Goal: Information Seeking & Learning: Learn about a topic

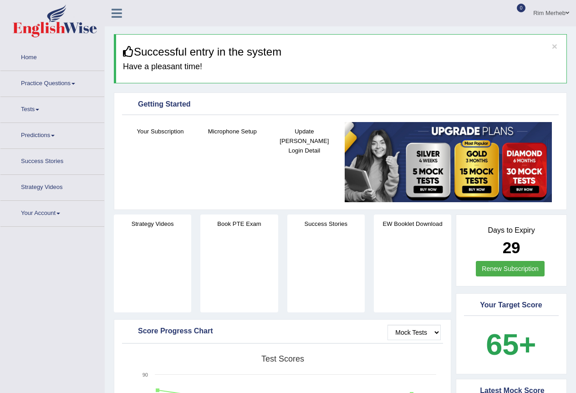
click at [69, 86] on link "Practice Questions" at bounding box center [52, 82] width 104 height 23
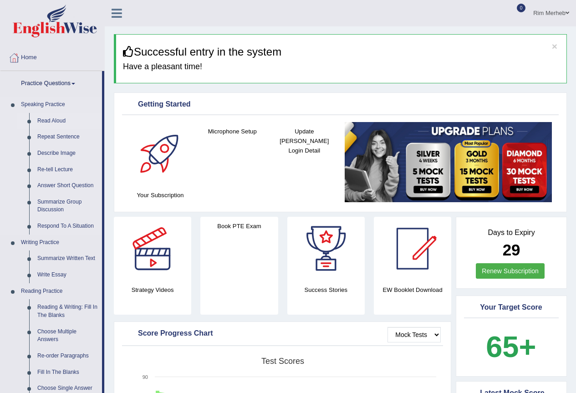
click at [43, 122] on link "Read Aloud" at bounding box center [67, 121] width 69 height 16
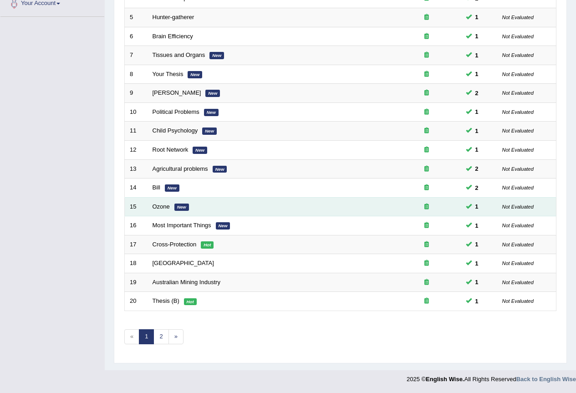
scroll to position [228, 0]
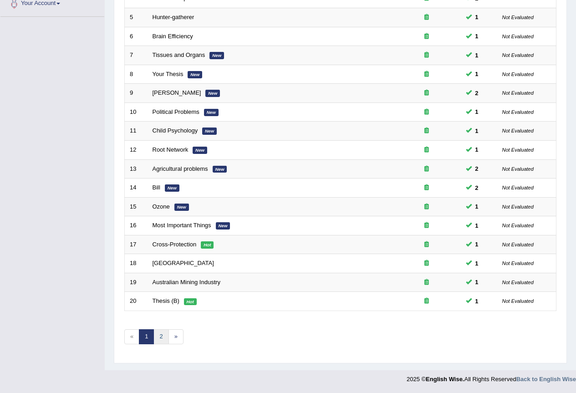
click at [160, 334] on link "2" at bounding box center [161, 336] width 15 height 15
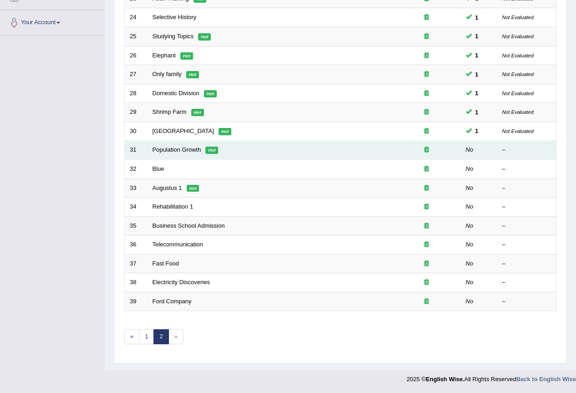
scroll to position [209, 0]
click at [196, 146] on link "Population Growth" at bounding box center [177, 149] width 49 height 7
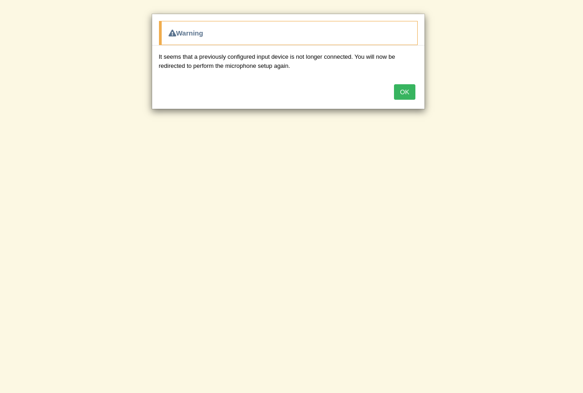
click at [398, 90] on button "OK" at bounding box center [404, 91] width 21 height 15
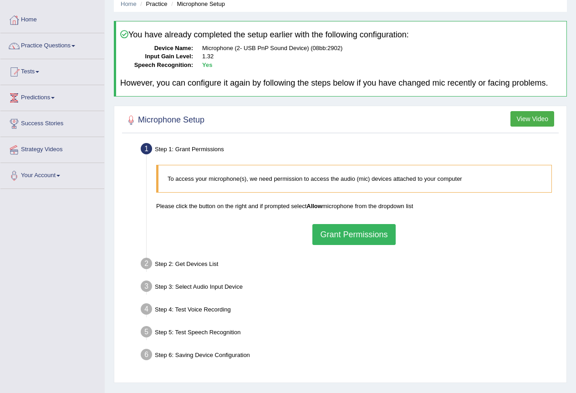
scroll to position [86, 0]
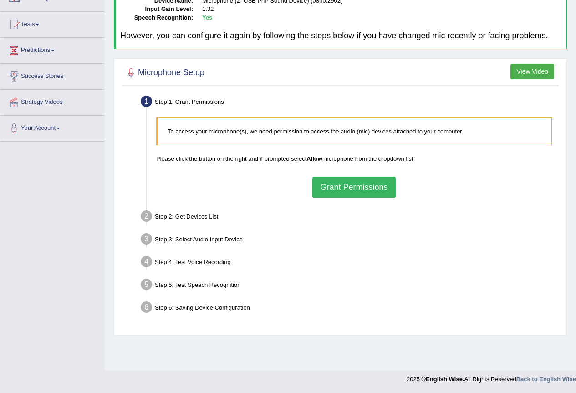
click at [350, 196] on button "Grant Permissions" at bounding box center [354, 187] width 83 height 21
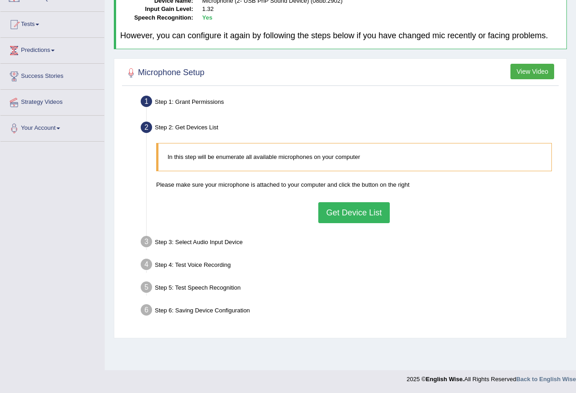
click at [358, 220] on button "Get Device List" at bounding box center [354, 212] width 71 height 21
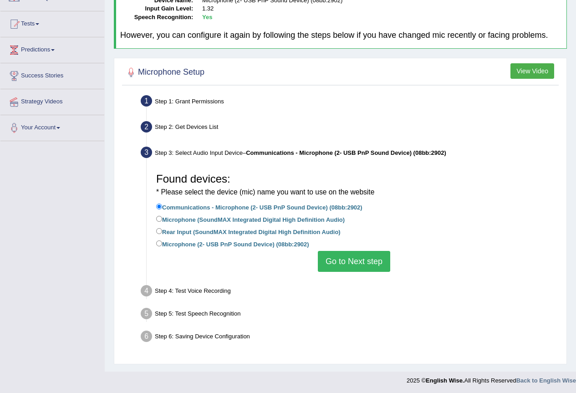
click at [219, 249] on label "Microphone (2- USB PnP Sound Device) (08bb:2902)" at bounding box center [232, 244] width 153 height 10
click at [162, 247] on input "Microphone (2- USB PnP Sound Device) (08bb:2902)" at bounding box center [159, 244] width 6 height 6
radio input "true"
click at [332, 266] on button "Go to Next step" at bounding box center [354, 261] width 72 height 21
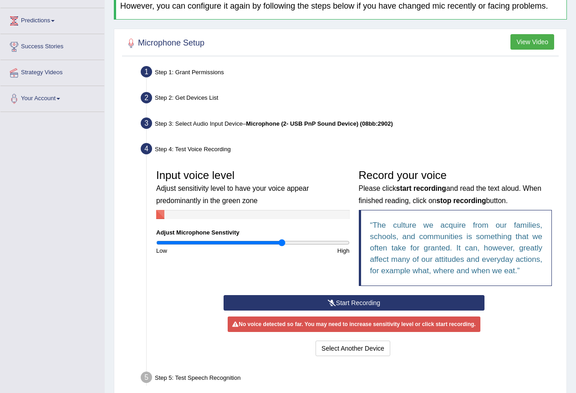
scroll to position [131, 0]
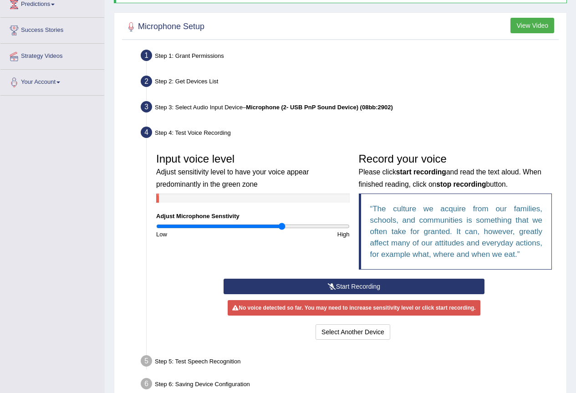
click at [353, 292] on button "Start Recording" at bounding box center [354, 286] width 261 height 15
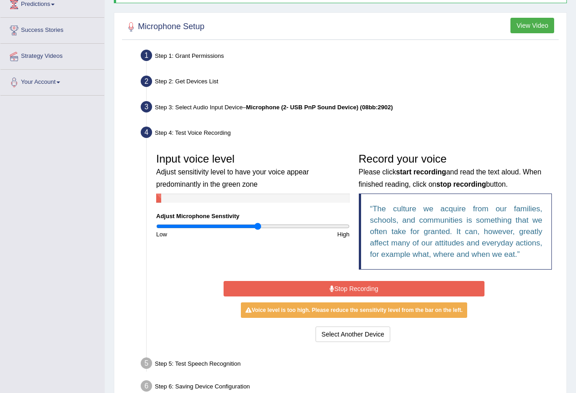
click at [258, 230] on input "range" at bounding box center [253, 226] width 194 height 7
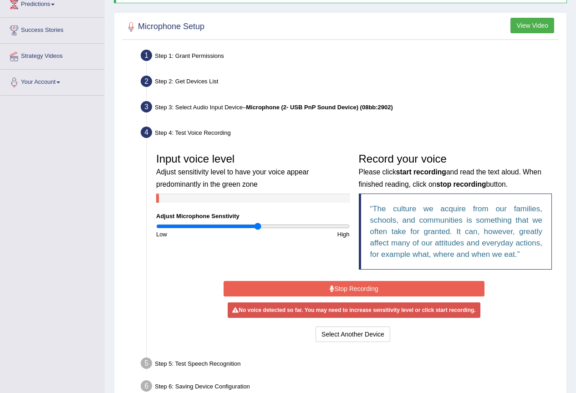
click at [281, 289] on button "Stop Recording" at bounding box center [354, 288] width 261 height 15
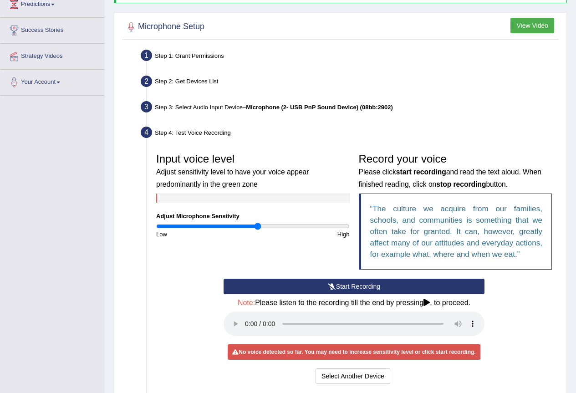
click at [281, 289] on button "Start Recording" at bounding box center [354, 286] width 261 height 15
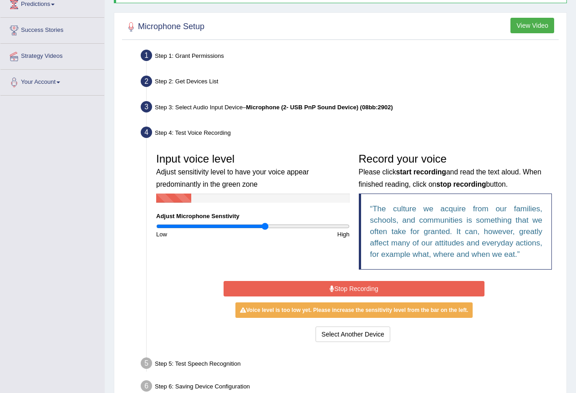
type input "1.14"
click at [265, 230] on input "range" at bounding box center [253, 226] width 194 height 7
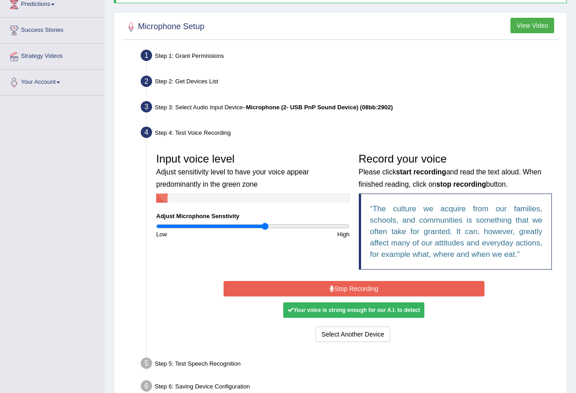
click at [273, 293] on button "Stop Recording" at bounding box center [354, 288] width 261 height 15
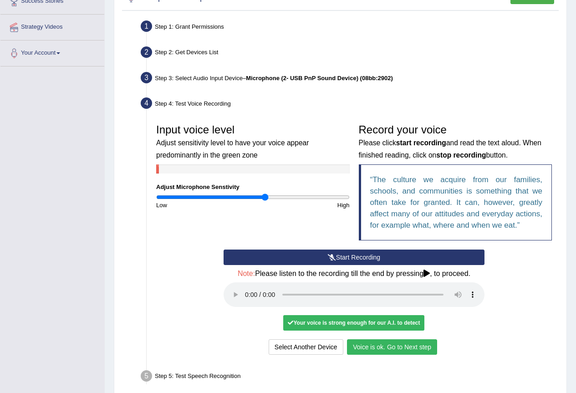
scroll to position [177, 0]
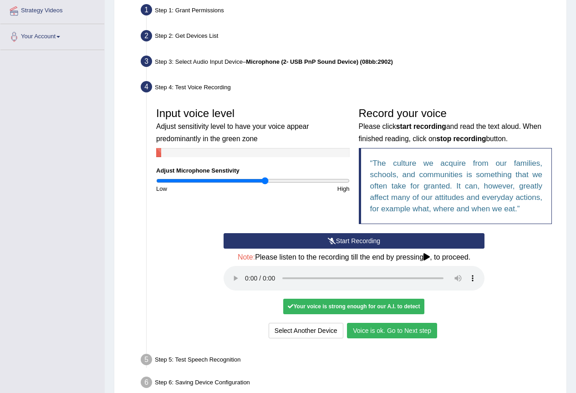
click at [371, 338] on button "Voice is ok. Go to Next step" at bounding box center [392, 330] width 90 height 15
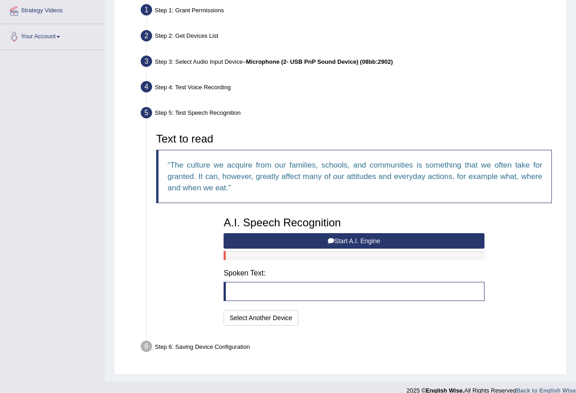
click at [324, 249] on button "Start A.I. Engine" at bounding box center [354, 240] width 261 height 15
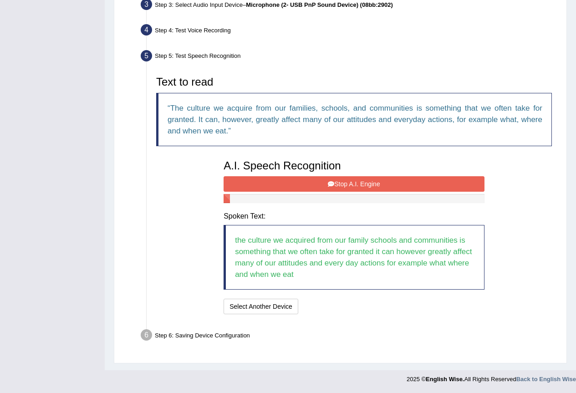
scroll to position [242, 0]
click at [349, 188] on button "Stop A.I. Engine" at bounding box center [354, 183] width 261 height 15
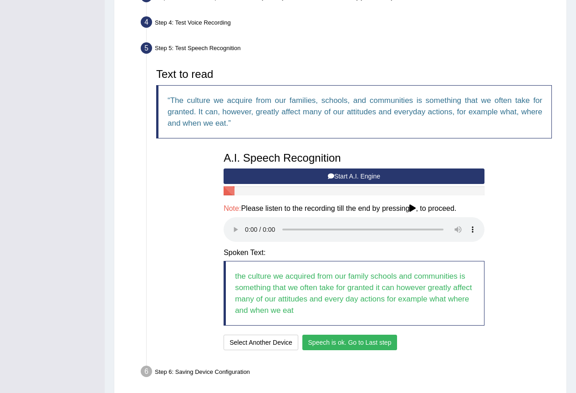
click at [361, 350] on button "Speech is ok. Go to Last step" at bounding box center [350, 342] width 95 height 15
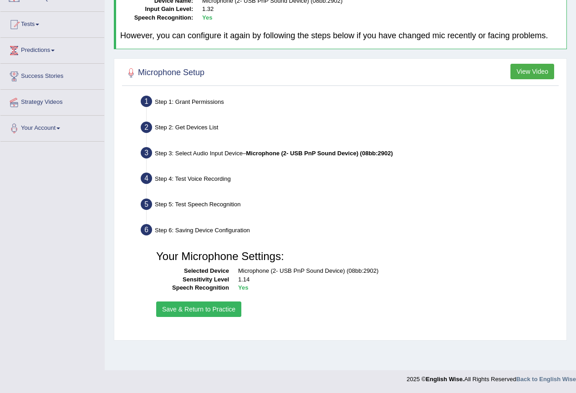
scroll to position [86, 0]
click at [226, 315] on button "Save & Return to Practice" at bounding box center [198, 309] width 85 height 15
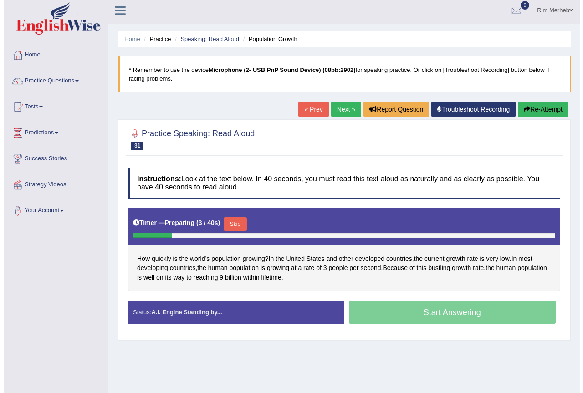
scroll to position [46, 0]
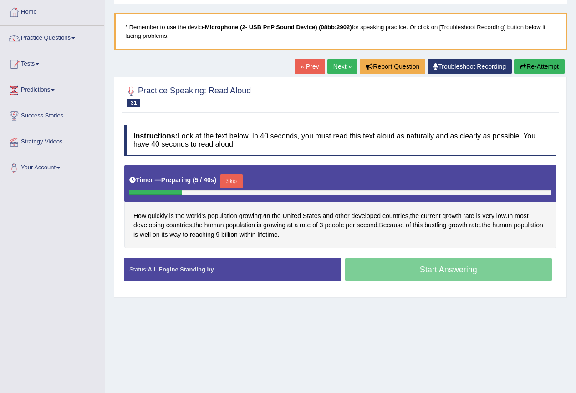
click at [240, 182] on button "Skip" at bounding box center [231, 182] width 23 height 14
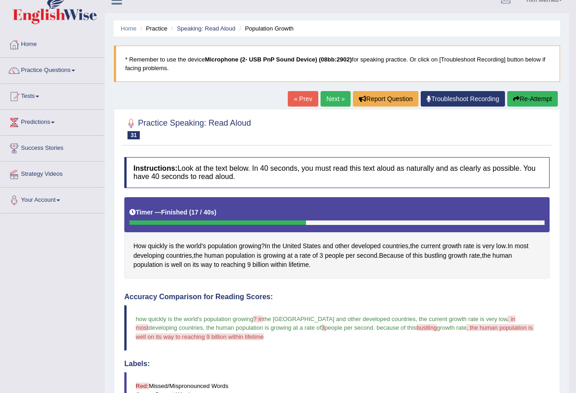
scroll to position [0, 0]
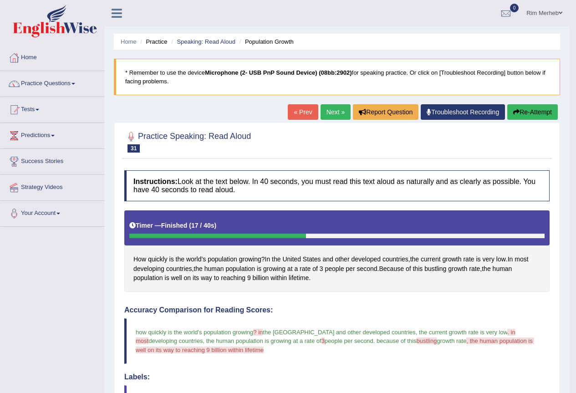
click at [330, 108] on link "Next »" at bounding box center [336, 111] width 30 height 15
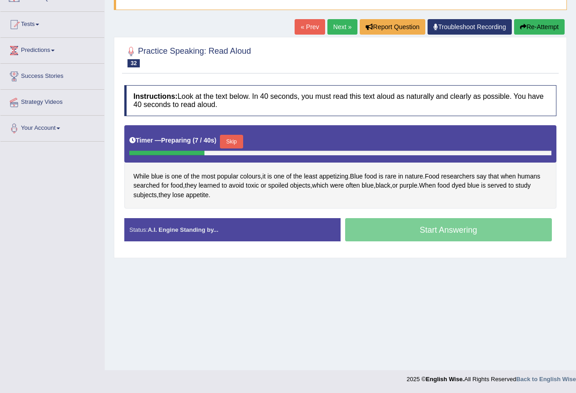
click at [233, 145] on button "Skip" at bounding box center [231, 142] width 23 height 14
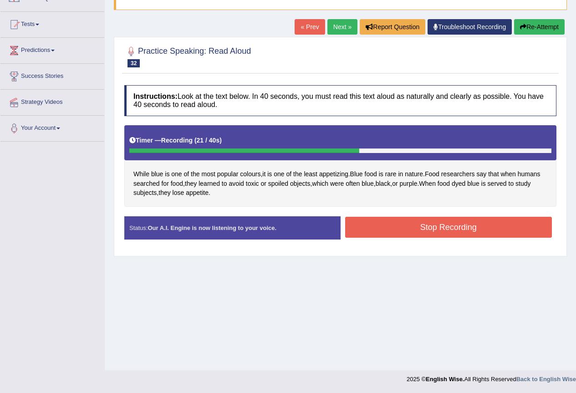
click at [422, 230] on button "Stop Recording" at bounding box center [448, 227] width 207 height 21
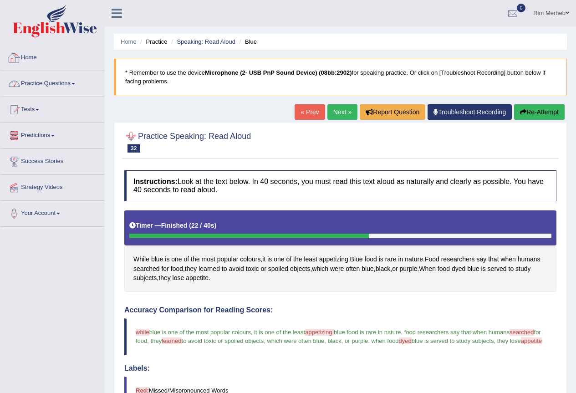
click at [31, 82] on link "Practice Questions" at bounding box center [52, 82] width 104 height 23
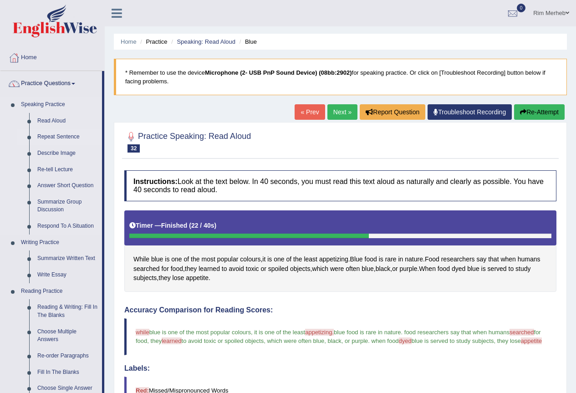
click at [57, 141] on link "Repeat Sentence" at bounding box center [67, 137] width 69 height 16
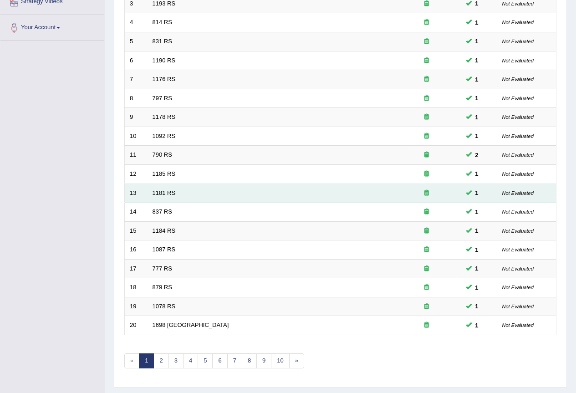
scroll to position [228, 0]
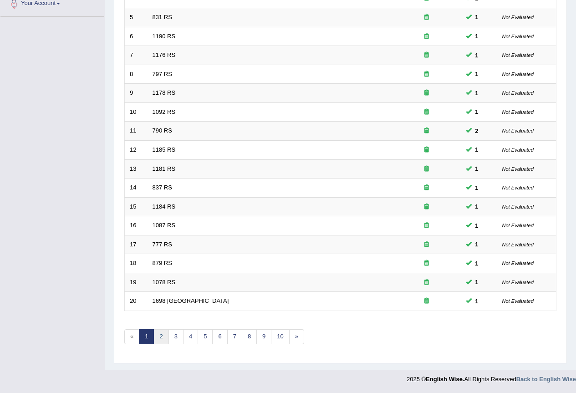
click at [159, 334] on link "2" at bounding box center [161, 336] width 15 height 15
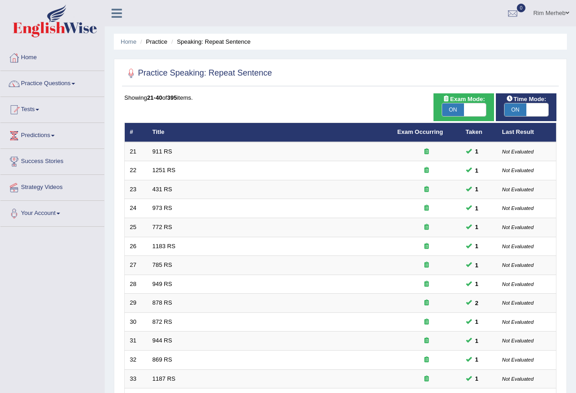
scroll to position [228, 0]
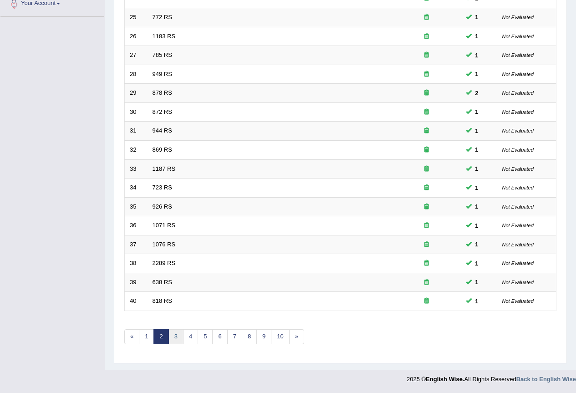
click at [181, 339] on link "3" at bounding box center [176, 336] width 15 height 15
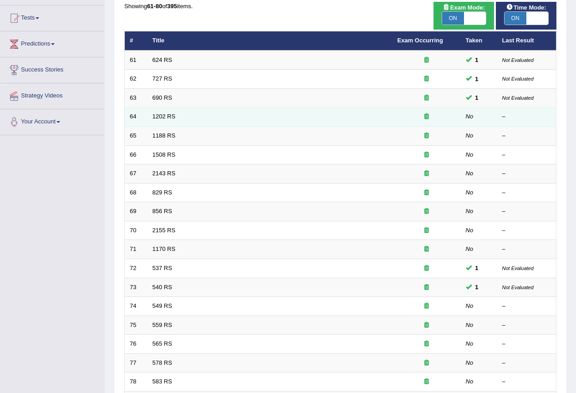
scroll to position [92, 0]
click at [162, 120] on link "1202 RS" at bounding box center [164, 116] width 23 height 7
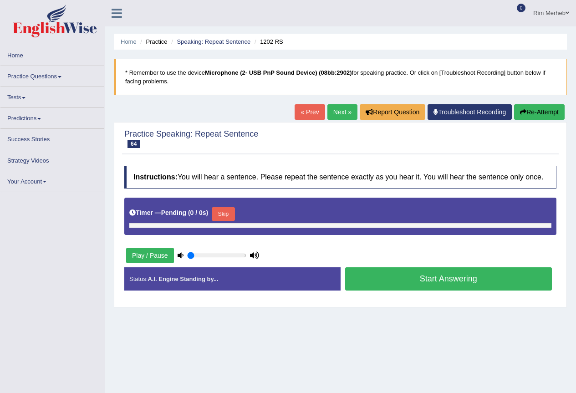
type input "0.9"
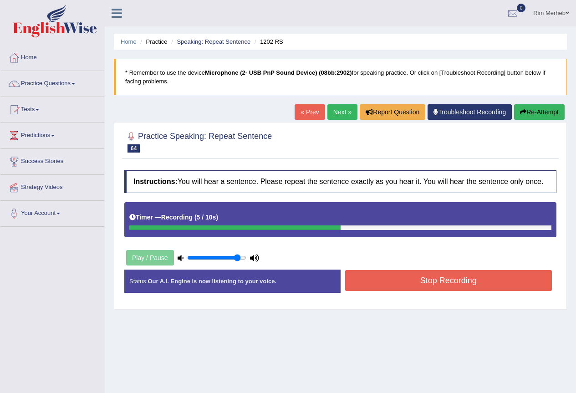
click at [540, 111] on button "Re-Attempt" at bounding box center [540, 111] width 51 height 15
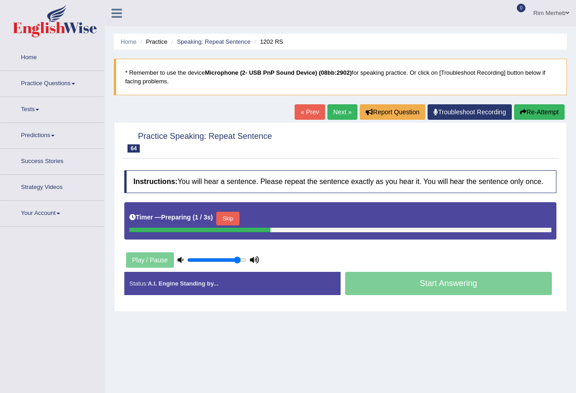
click at [226, 220] on button "Skip" at bounding box center [227, 219] width 23 height 14
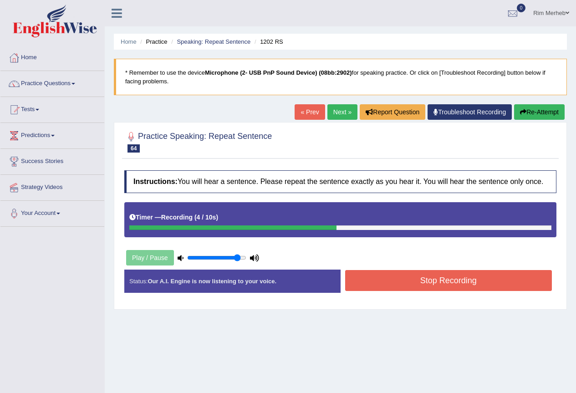
click at [398, 285] on button "Stop Recording" at bounding box center [448, 280] width 207 height 21
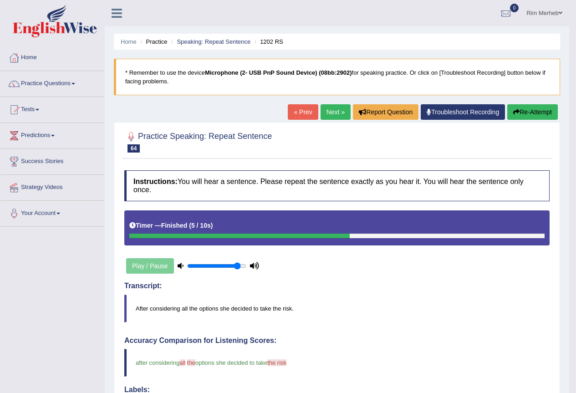
click at [324, 110] on link "Next »" at bounding box center [336, 111] width 30 height 15
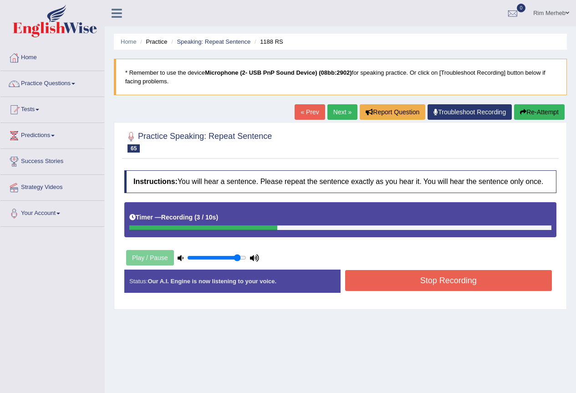
click at [395, 287] on button "Stop Recording" at bounding box center [448, 280] width 207 height 21
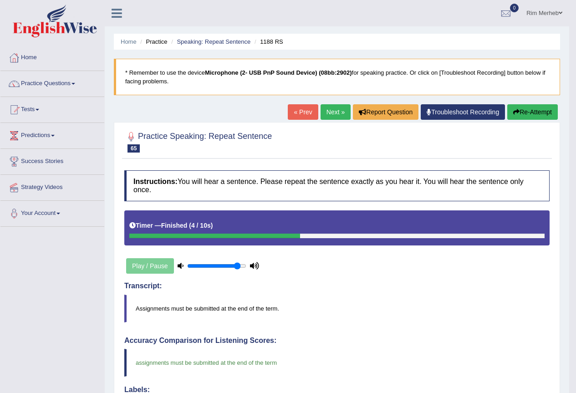
click at [326, 118] on link "Next »" at bounding box center [336, 111] width 30 height 15
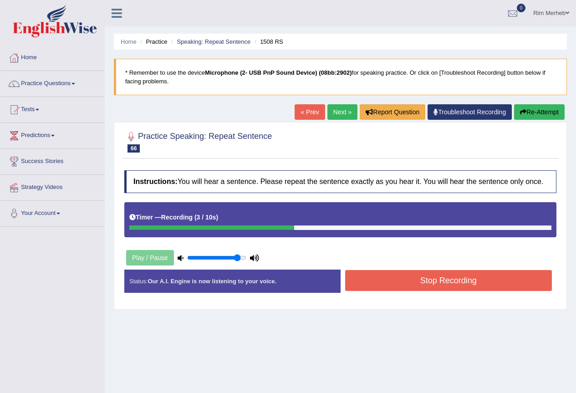
drag, startPoint x: 388, startPoint y: 277, endPoint x: 391, endPoint y: 270, distance: 8.0
click at [390, 278] on button "Stop Recording" at bounding box center [448, 280] width 207 height 21
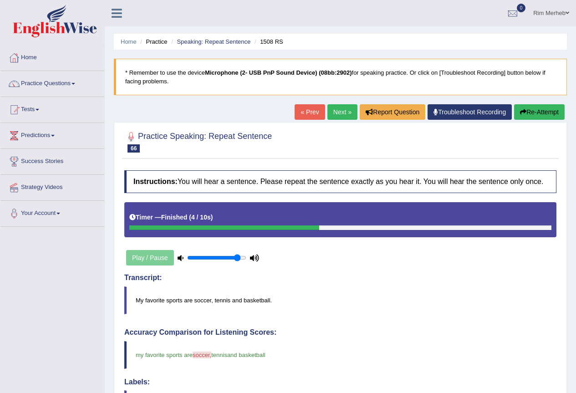
click at [342, 120] on link "Next »" at bounding box center [343, 111] width 30 height 15
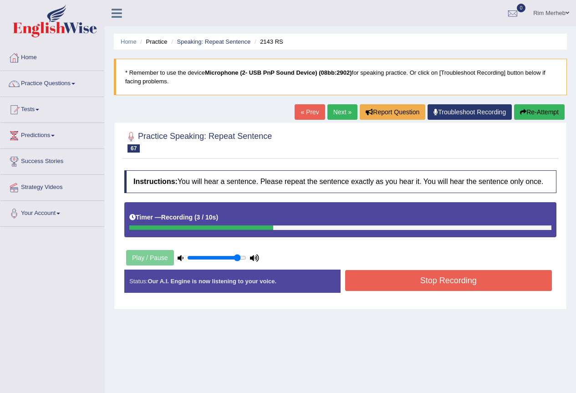
drag, startPoint x: 422, startPoint y: 285, endPoint x: 415, endPoint y: 285, distance: 6.8
click at [421, 285] on button "Stop Recording" at bounding box center [448, 280] width 207 height 21
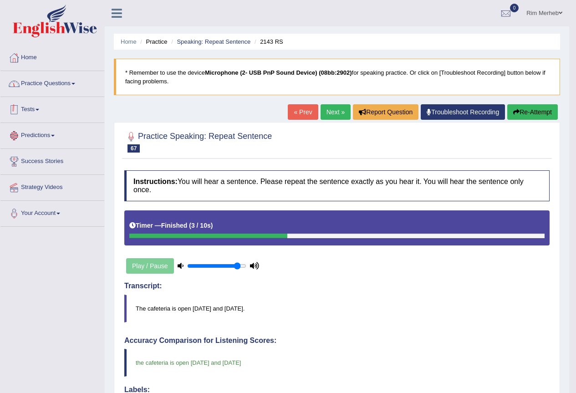
click at [85, 92] on link "Practice Questions" at bounding box center [52, 82] width 104 height 23
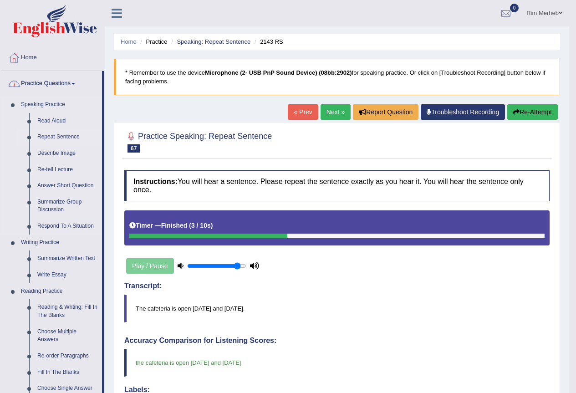
click at [61, 144] on link "Repeat Sentence" at bounding box center [67, 137] width 69 height 16
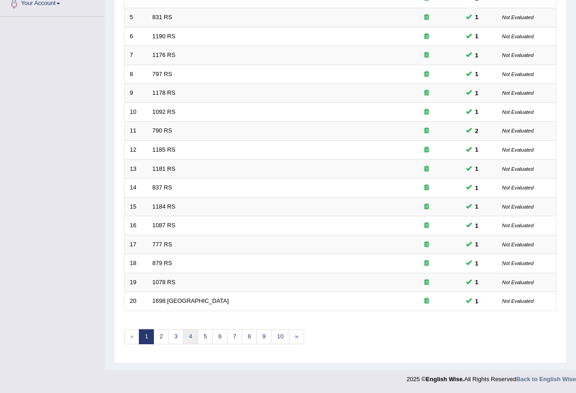
click at [191, 337] on link "4" at bounding box center [190, 336] width 15 height 15
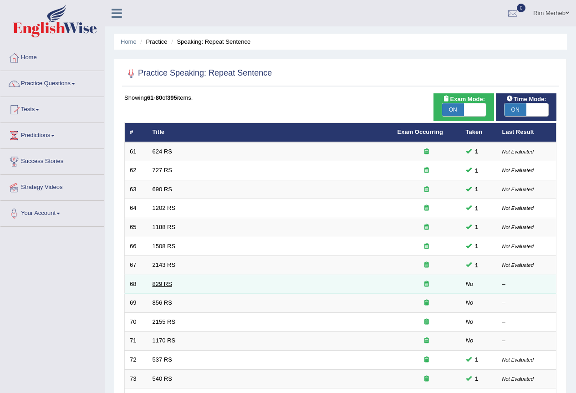
click at [160, 275] on td "829 RS" at bounding box center [270, 284] width 245 height 19
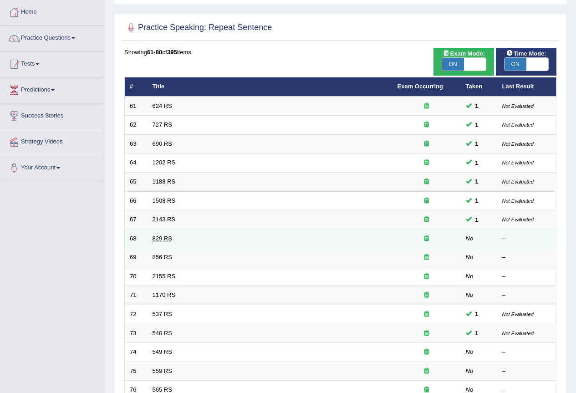
click at [156, 242] on link "829 RS" at bounding box center [163, 238] width 20 height 7
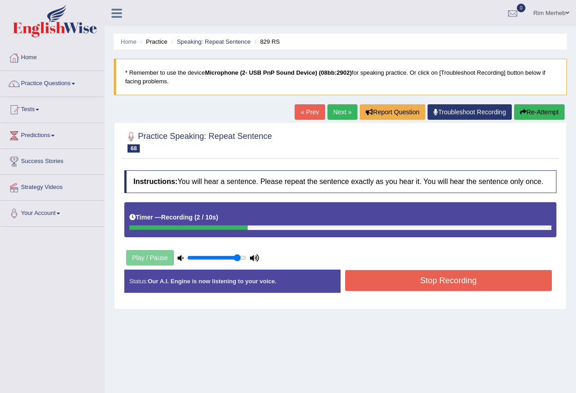
click at [427, 283] on button "Stop Recording" at bounding box center [448, 280] width 207 height 21
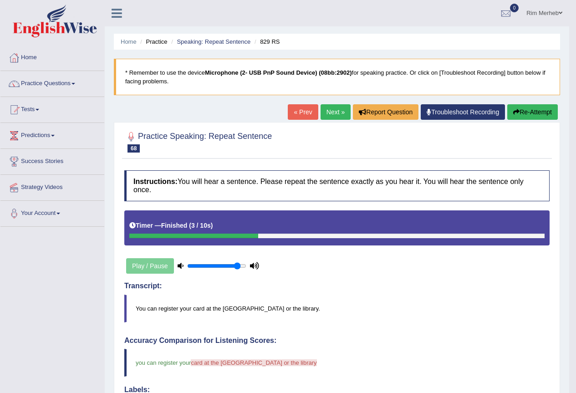
click at [335, 108] on link "Next »" at bounding box center [336, 111] width 30 height 15
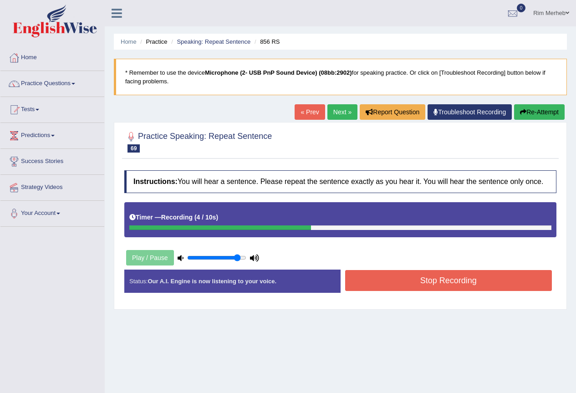
click at [407, 290] on button "Stop Recording" at bounding box center [448, 280] width 207 height 21
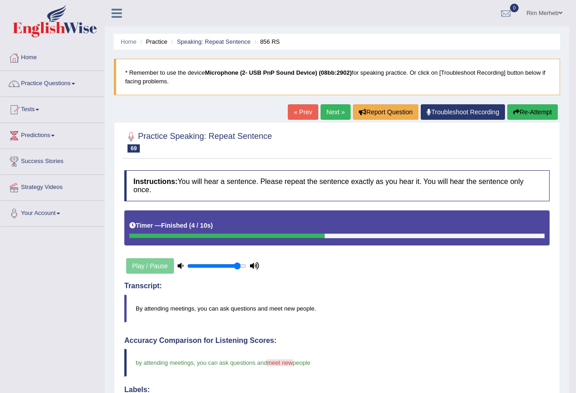
click at [332, 110] on link "Next »" at bounding box center [336, 111] width 30 height 15
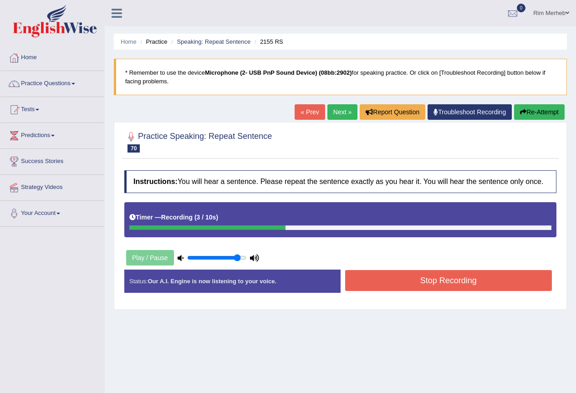
click at [369, 282] on button "Stop Recording" at bounding box center [448, 280] width 207 height 21
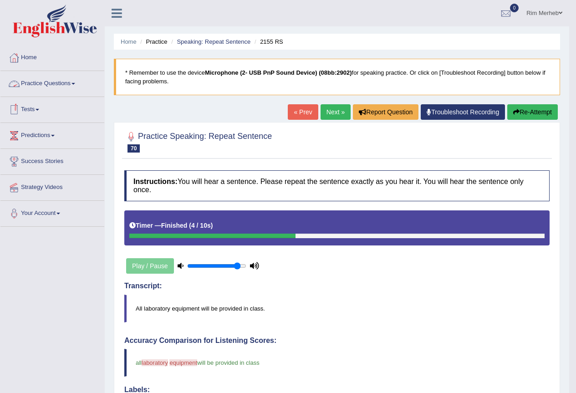
drag, startPoint x: 63, startPoint y: 78, endPoint x: 40, endPoint y: 75, distance: 23.0
click at [40, 75] on link "Practice Questions" at bounding box center [52, 82] width 104 height 23
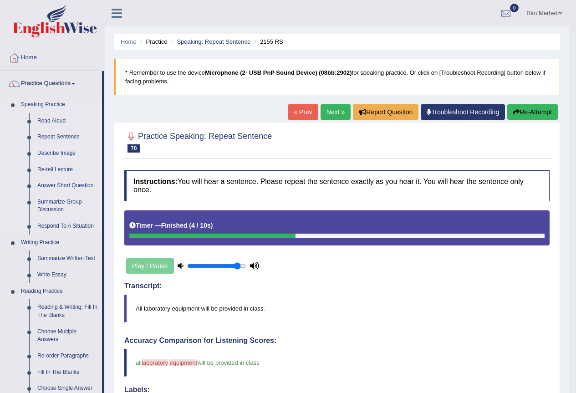
click at [54, 156] on link "Describe Image" at bounding box center [67, 153] width 69 height 16
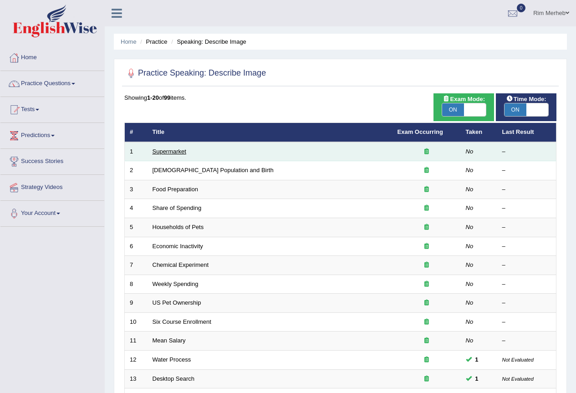
click at [175, 153] on link "Supermarket" at bounding box center [170, 151] width 34 height 7
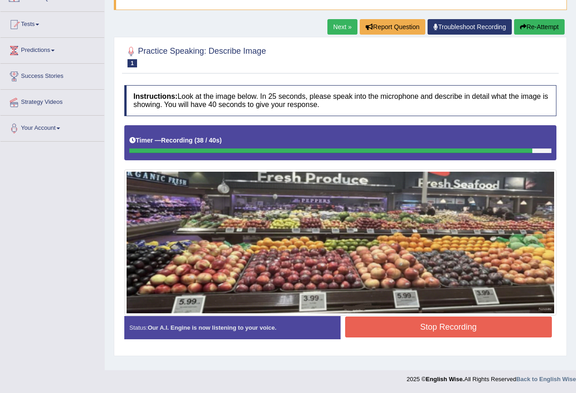
drag, startPoint x: 530, startPoint y: 330, endPoint x: 531, endPoint y: 335, distance: 5.1
click at [531, 335] on button "Stop Recording" at bounding box center [448, 327] width 207 height 21
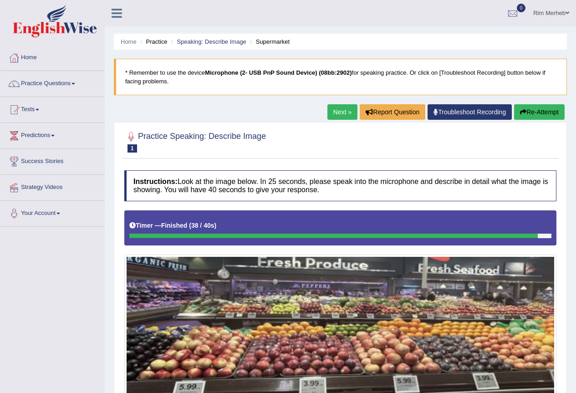
click at [341, 118] on link "Next »" at bounding box center [343, 111] width 30 height 15
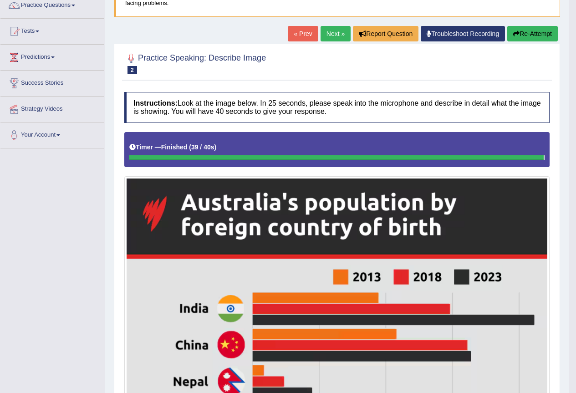
scroll to position [75, 0]
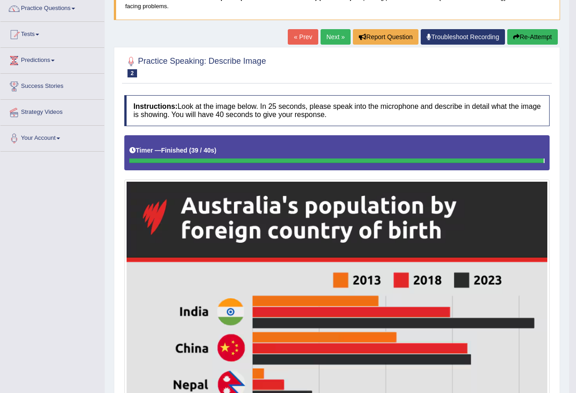
click at [329, 45] on link "Next »" at bounding box center [336, 36] width 30 height 15
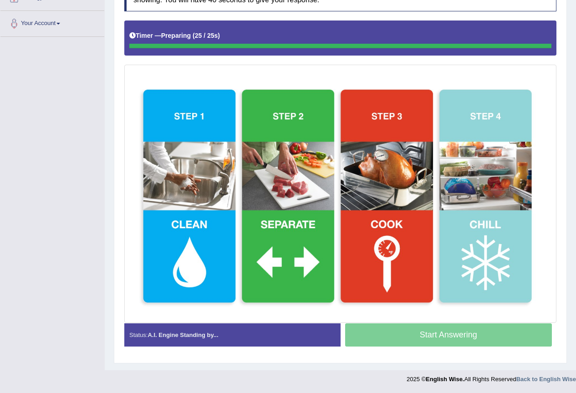
scroll to position [194, 0]
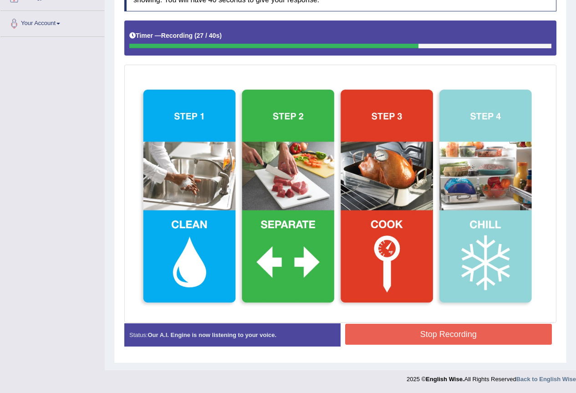
click at [419, 326] on button "Stop Recording" at bounding box center [448, 334] width 207 height 21
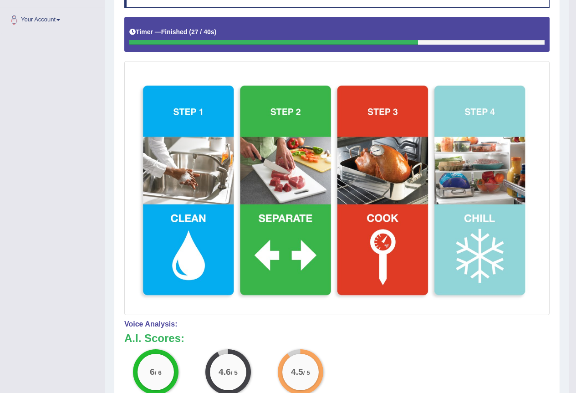
click at [545, 59] on div at bounding box center [337, 166] width 426 height 298
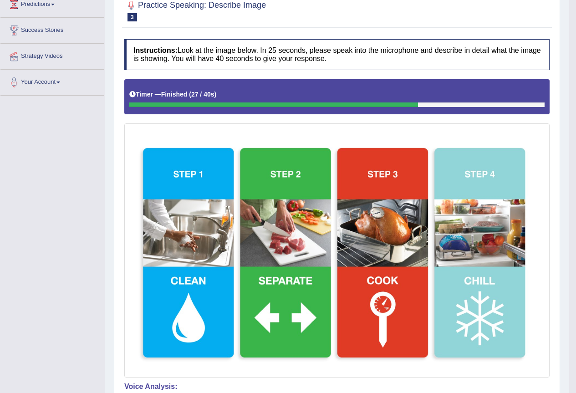
scroll to position [11, 0]
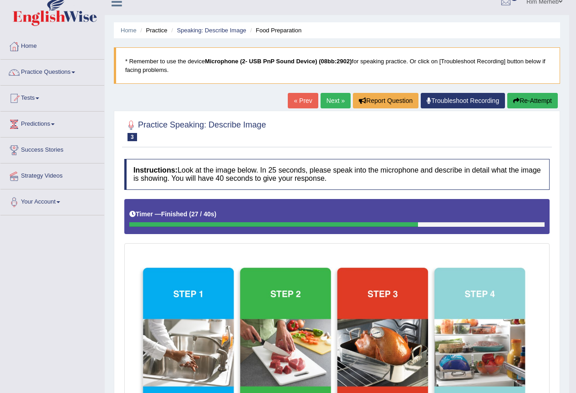
click at [329, 101] on link "Next »" at bounding box center [336, 100] width 30 height 15
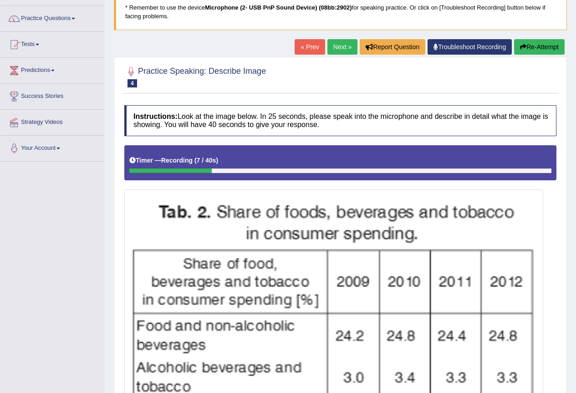
scroll to position [56, 0]
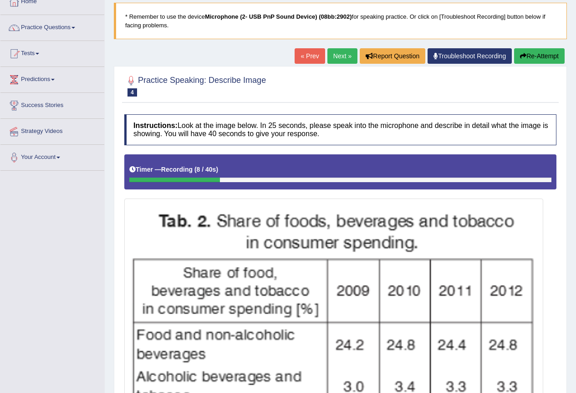
click at [550, 63] on button "Re-Attempt" at bounding box center [540, 55] width 51 height 15
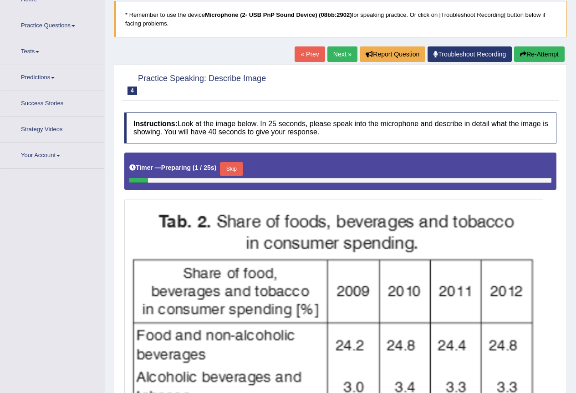
click at [241, 173] on button "Skip" at bounding box center [231, 169] width 23 height 14
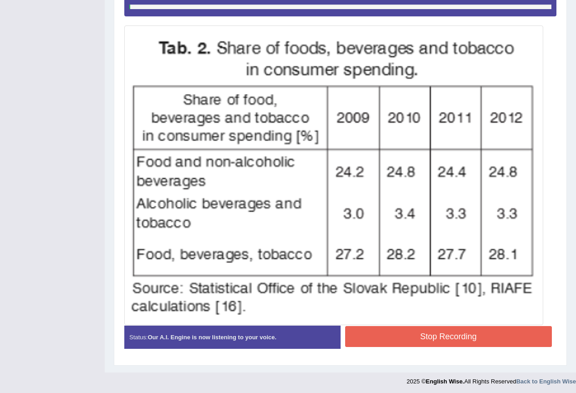
scroll to position [235, 0]
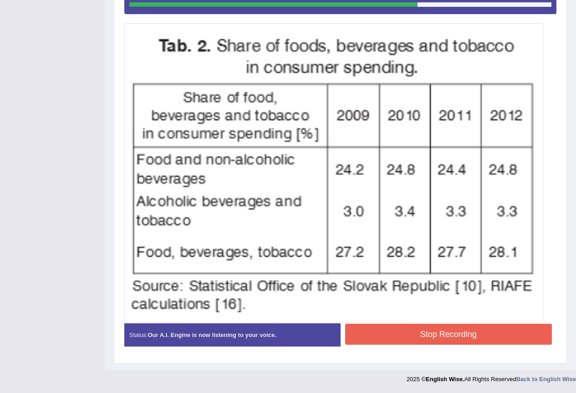
click at [415, 337] on button "Stop Recording" at bounding box center [448, 334] width 207 height 21
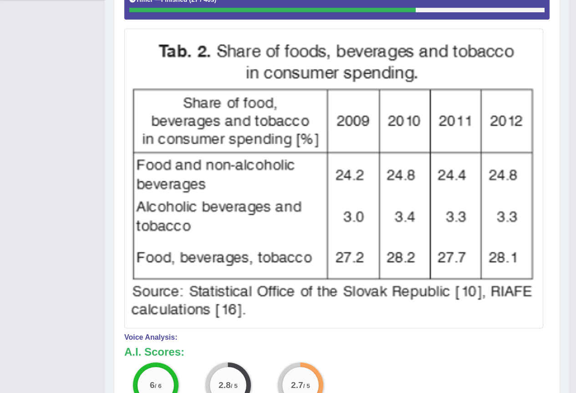
scroll to position [102, 0]
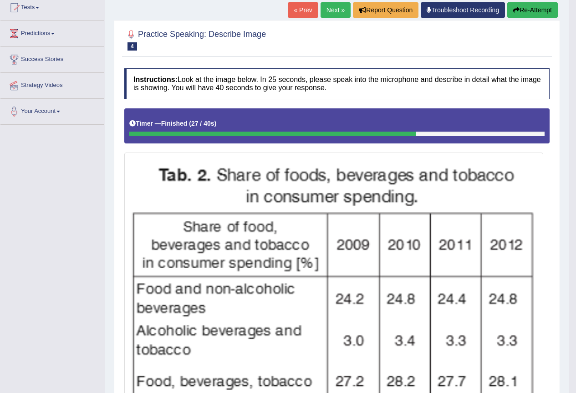
click at [321, 10] on link "Next »" at bounding box center [336, 9] width 30 height 15
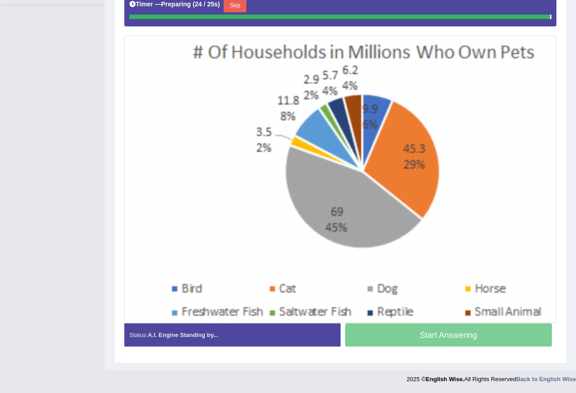
scroll to position [223, 0]
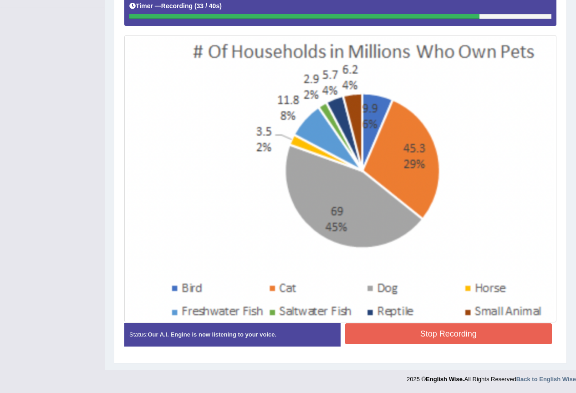
click at [401, 334] on button "Stop Recording" at bounding box center [448, 334] width 207 height 21
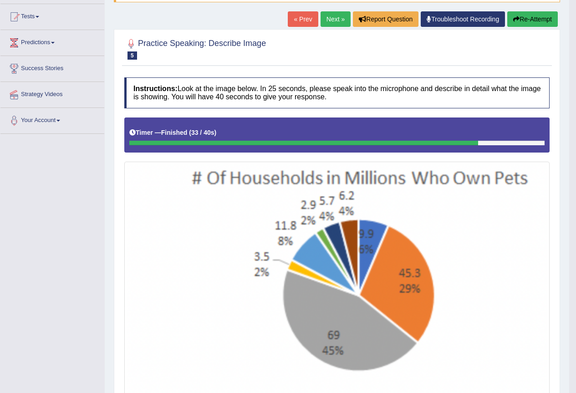
scroll to position [0, 0]
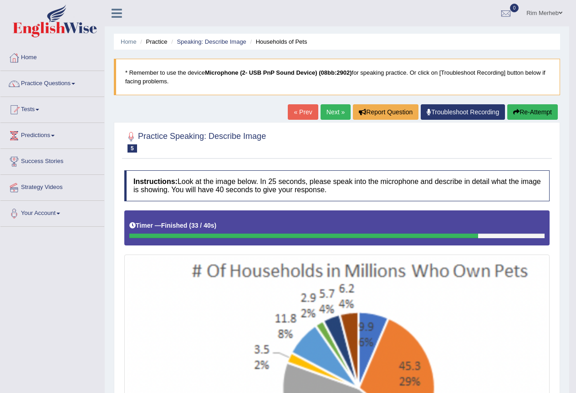
click at [336, 116] on link "Next »" at bounding box center [336, 111] width 30 height 15
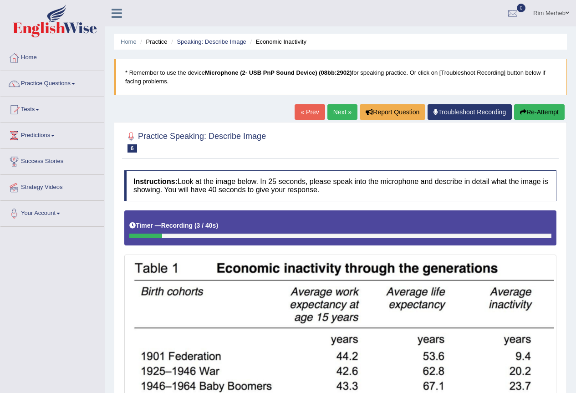
click at [531, 113] on button "Re-Attempt" at bounding box center [540, 111] width 51 height 15
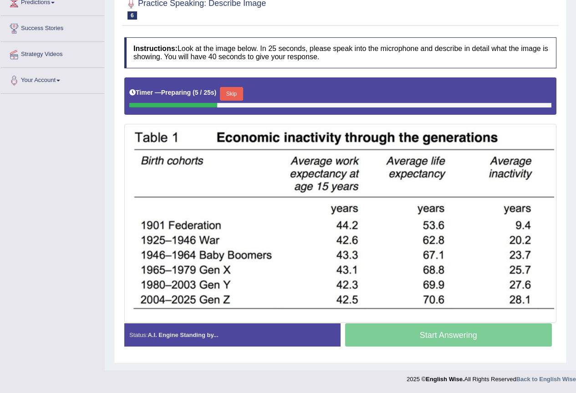
scroll to position [138, 0]
click at [242, 90] on button "Skip" at bounding box center [231, 94] width 23 height 14
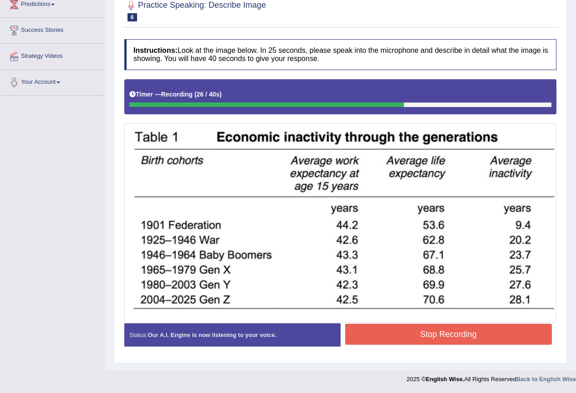
click at [377, 328] on button "Stop Recording" at bounding box center [448, 334] width 207 height 21
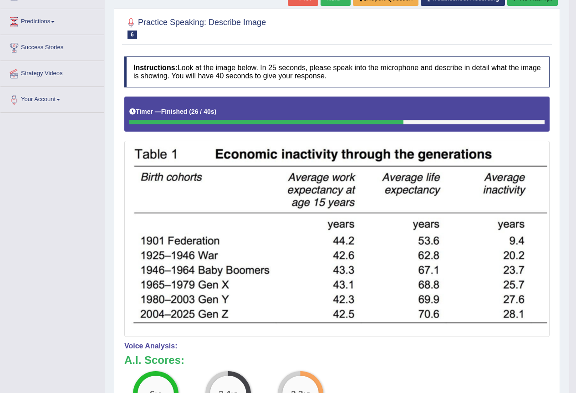
scroll to position [89, 0]
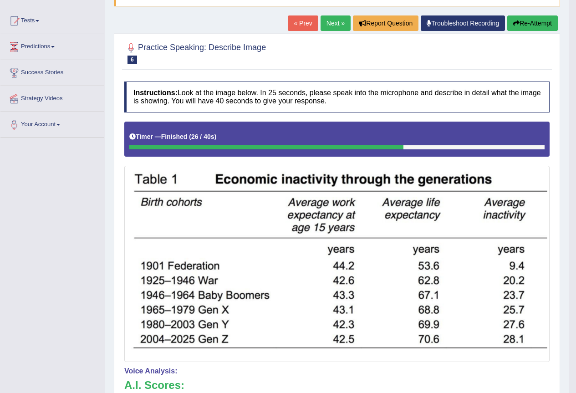
click at [327, 17] on link "Next »" at bounding box center [336, 22] width 30 height 15
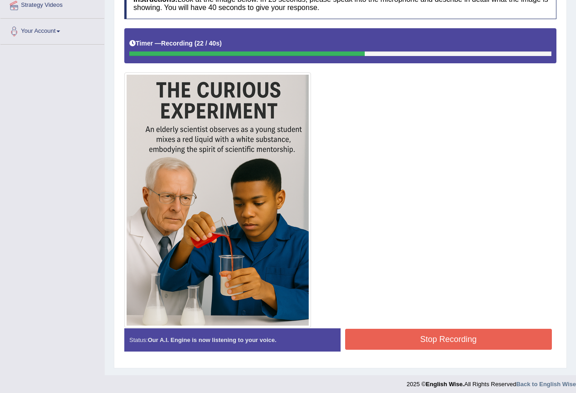
scroll to position [191, 0]
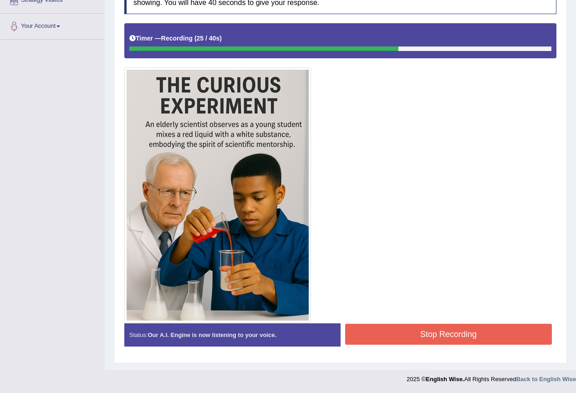
click at [412, 336] on button "Stop Recording" at bounding box center [448, 334] width 207 height 21
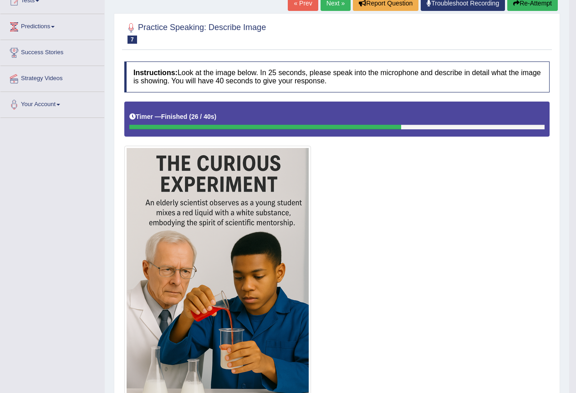
scroll to position [0, 0]
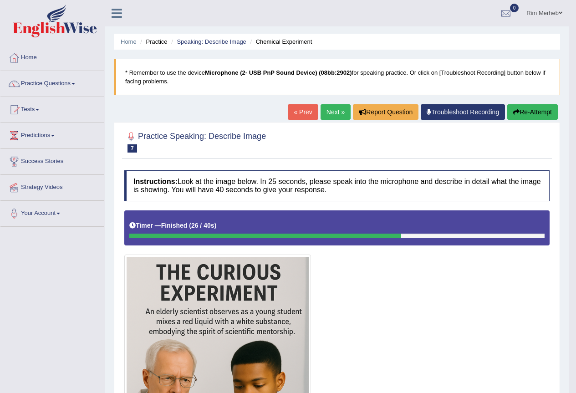
click at [336, 113] on link "Next »" at bounding box center [336, 111] width 30 height 15
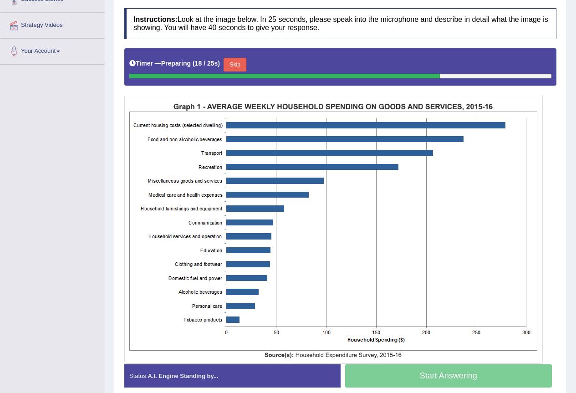
scroll to position [208, 0]
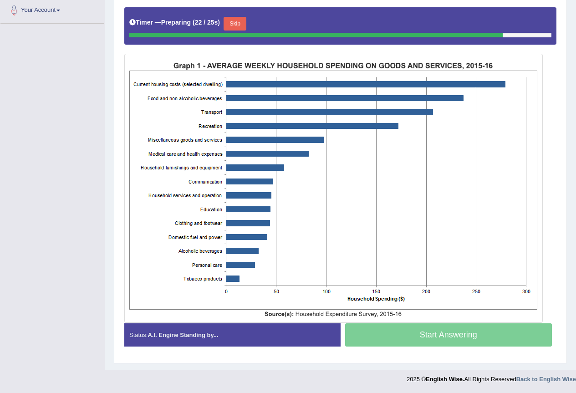
click at [241, 23] on button "Skip" at bounding box center [235, 24] width 23 height 14
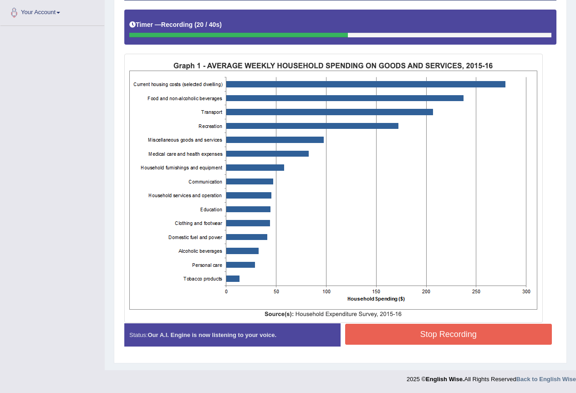
click at [369, 332] on button "Stop Recording" at bounding box center [448, 334] width 207 height 21
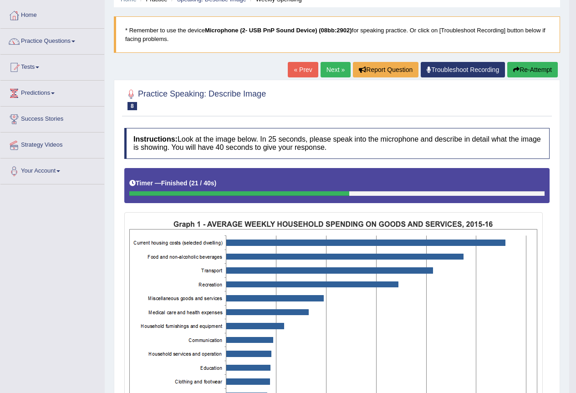
scroll to position [41, 0]
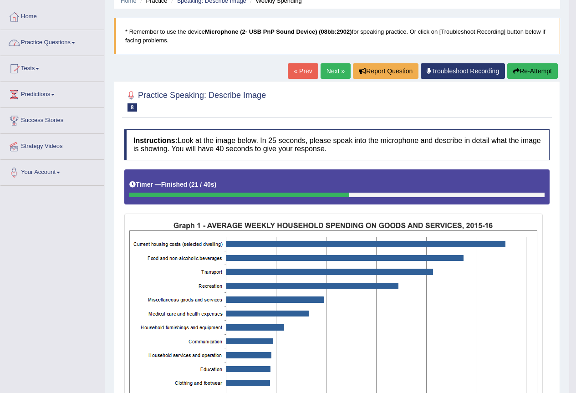
click at [77, 44] on link "Practice Questions" at bounding box center [52, 41] width 104 height 23
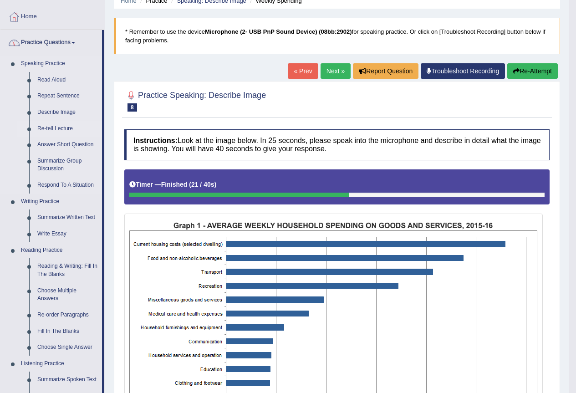
click at [50, 137] on link "Re-tell Lecture" at bounding box center [67, 129] width 69 height 16
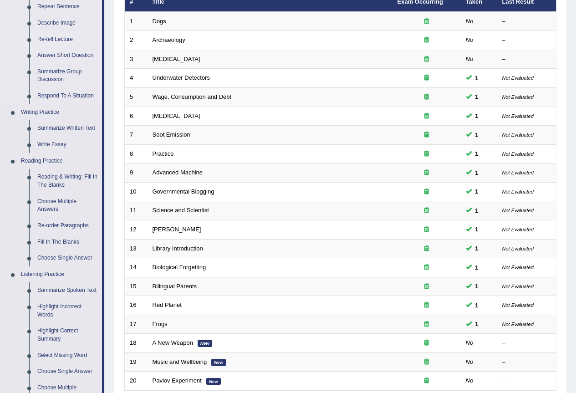
scroll to position [137, 0]
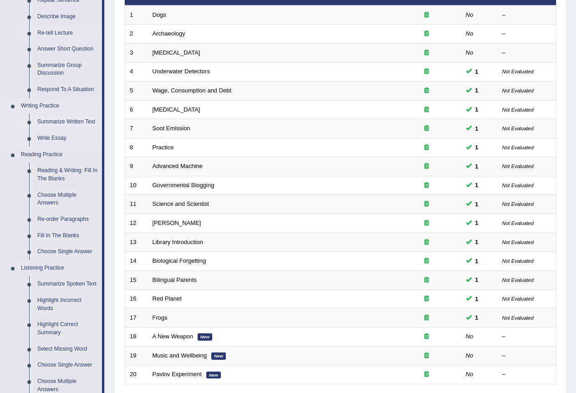
click at [63, 130] on link "Summarize Written Text" at bounding box center [67, 122] width 69 height 16
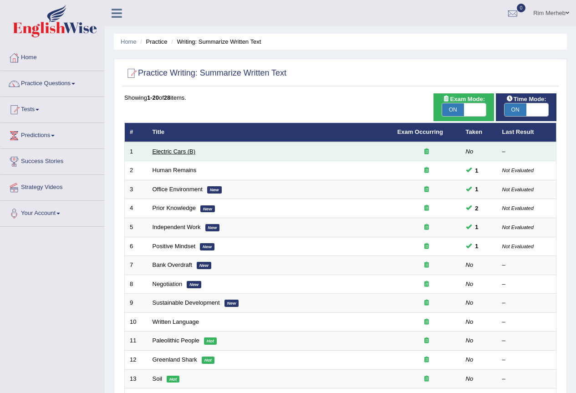
click at [190, 152] on link "Electric Cars (B)" at bounding box center [174, 151] width 43 height 7
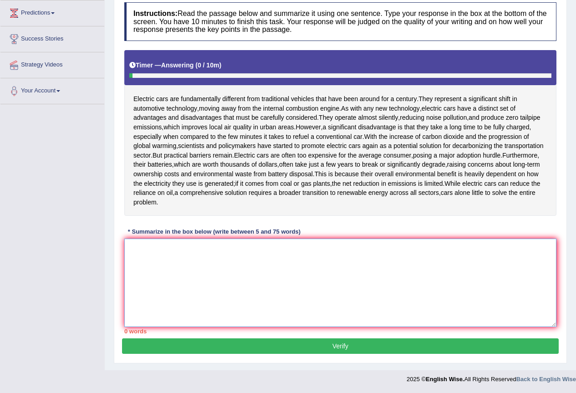
click at [307, 283] on textarea at bounding box center [340, 283] width 432 height 88
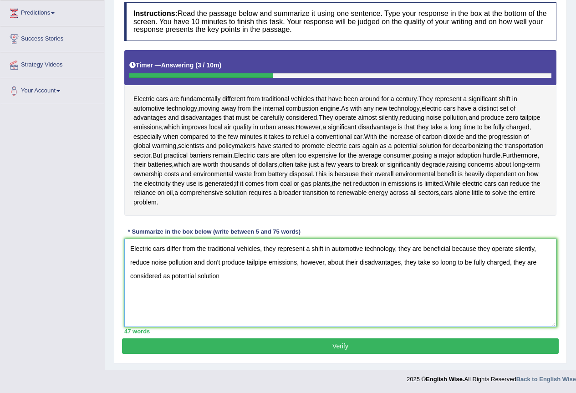
click at [174, 275] on textarea "Electric cars differ from the traditional vehicles, they represent a shift in a…" at bounding box center [340, 283] width 432 height 88
click at [173, 280] on textarea "Electric cars differ from the traditional vehicles, they represent a shift in a…" at bounding box center [340, 283] width 432 height 88
click at [234, 273] on textarea "Electric cars differ from the traditional vehicles, they represent a shift in a…" at bounding box center [340, 283] width 432 height 88
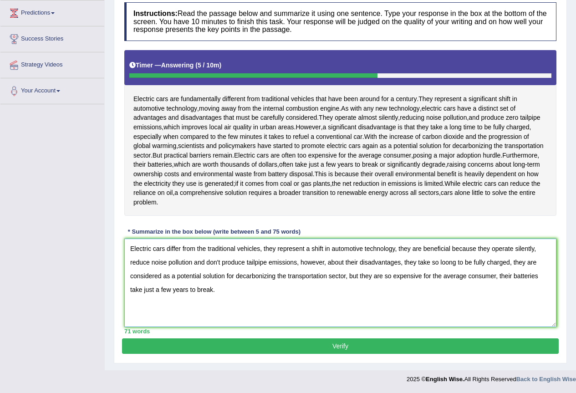
type textarea "Electric cars differ from the traditional vehicles, they represent a shift in a…"
click at [358, 348] on button "Verify" at bounding box center [340, 346] width 437 height 15
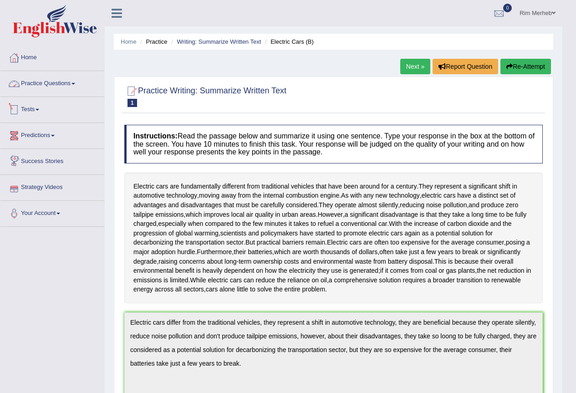
click at [76, 77] on link "Practice Questions" at bounding box center [52, 82] width 104 height 23
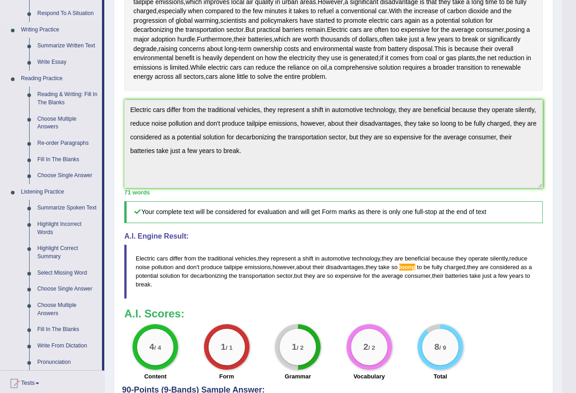
scroll to position [228, 0]
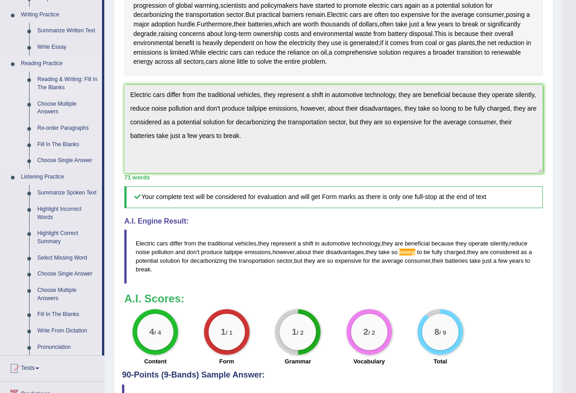
click at [71, 96] on link "Reading & Writing: Fill In The Blanks" at bounding box center [67, 84] width 69 height 24
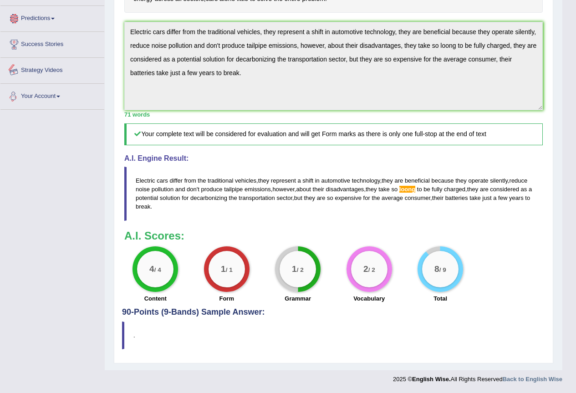
scroll to position [400, 0]
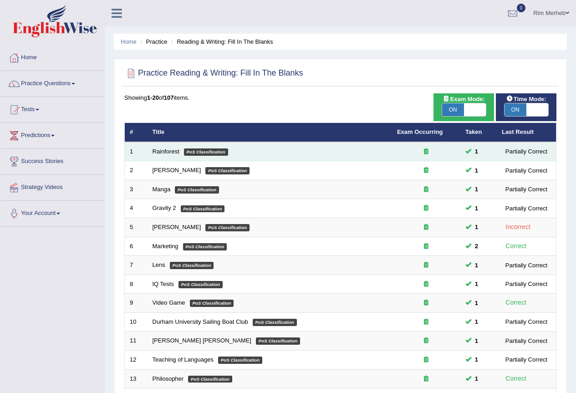
click at [164, 151] on td "Rainforest PoS Classification" at bounding box center [270, 151] width 245 height 19
click at [163, 152] on link "Rainforest" at bounding box center [166, 151] width 27 height 7
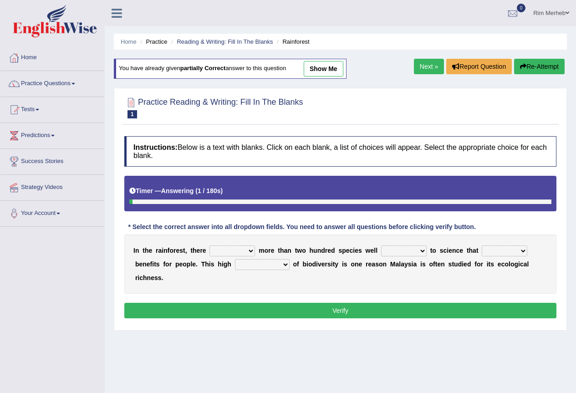
click at [225, 258] on div "I n t h e r a i n f o r e s t , t h e r e have can be has is m o r e t h a n t …" at bounding box center [340, 264] width 432 height 59
click at [227, 257] on select "have can be has is" at bounding box center [233, 251] width 46 height 11
select select "can be"
click at [210, 246] on select "have can be has is" at bounding box center [233, 251] width 46 height 11
click at [406, 253] on select "knowing known knew know" at bounding box center [404, 251] width 46 height 11
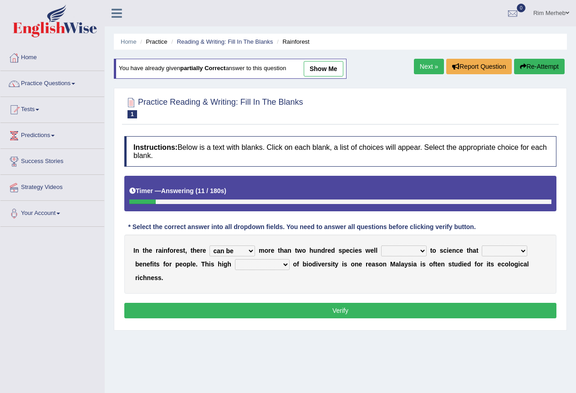
select select "known"
click at [381, 246] on select "knowing known knew know" at bounding box center [404, 251] width 46 height 11
click at [494, 250] on select "contain contained containing contains" at bounding box center [505, 251] width 46 height 11
select select "contain"
click at [482, 246] on select "contain contained containing contains" at bounding box center [505, 251] width 46 height 11
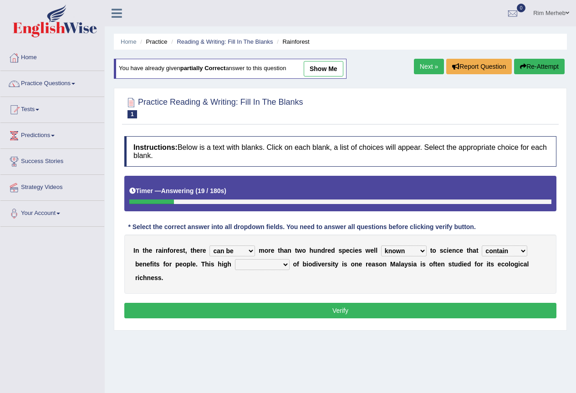
click at [242, 262] on select "condensation conjunction continuity complexity" at bounding box center [262, 264] width 55 height 11
select select "condensation"
click at [235, 260] on select "condensation conjunction continuity complexity" at bounding box center [262, 264] width 55 height 11
click at [254, 318] on button "Verify" at bounding box center [340, 310] width 432 height 15
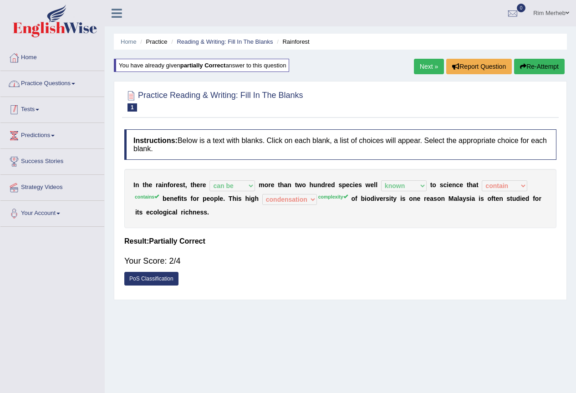
click at [81, 93] on link "Practice Questions" at bounding box center [52, 82] width 104 height 23
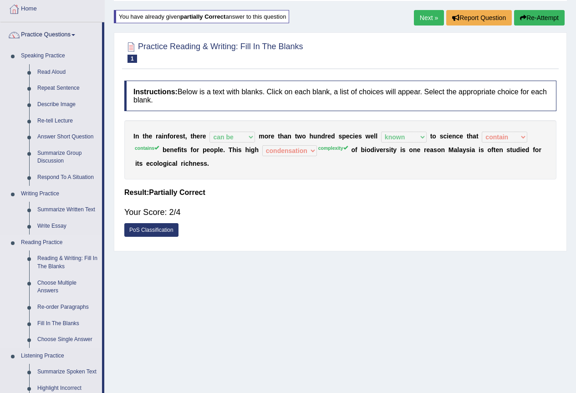
scroll to position [91, 0]
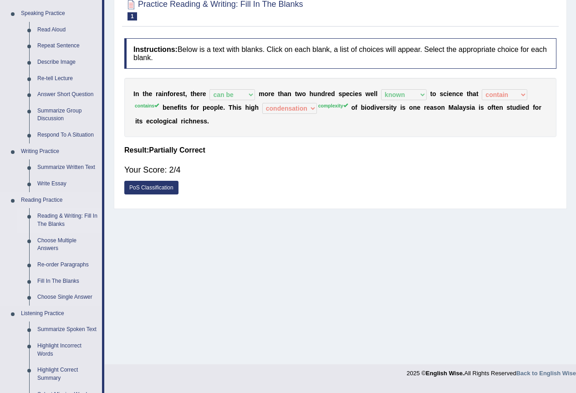
click at [70, 232] on link "Reading & Writing: Fill In The Blanks" at bounding box center [67, 220] width 69 height 24
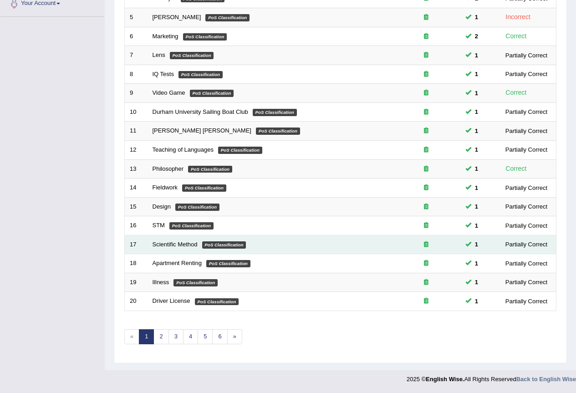
scroll to position [228, 0]
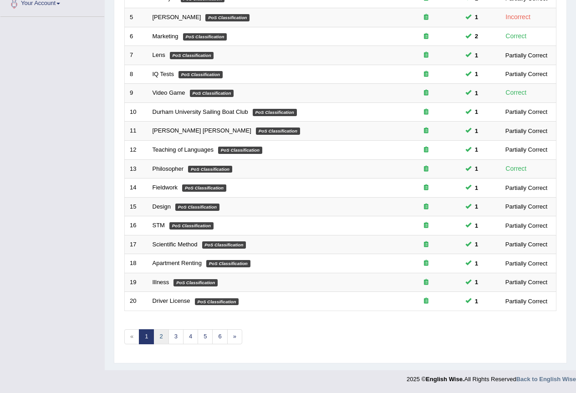
click at [162, 343] on link "2" at bounding box center [161, 336] width 15 height 15
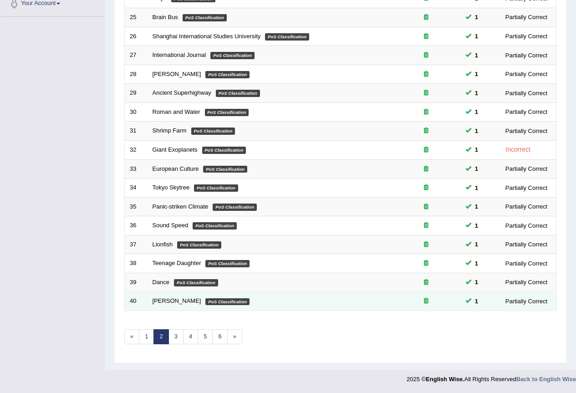
scroll to position [228, 0]
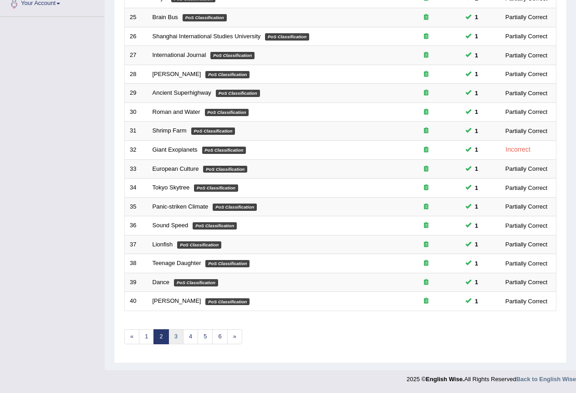
click at [177, 337] on link "3" at bounding box center [176, 336] width 15 height 15
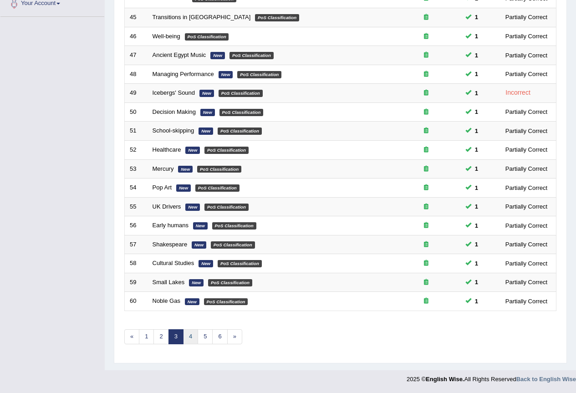
click at [191, 342] on link "4" at bounding box center [190, 336] width 15 height 15
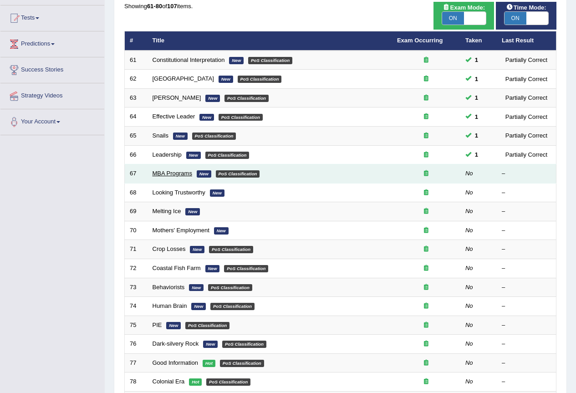
click at [189, 177] on link "MBA Programs" at bounding box center [173, 173] width 40 height 7
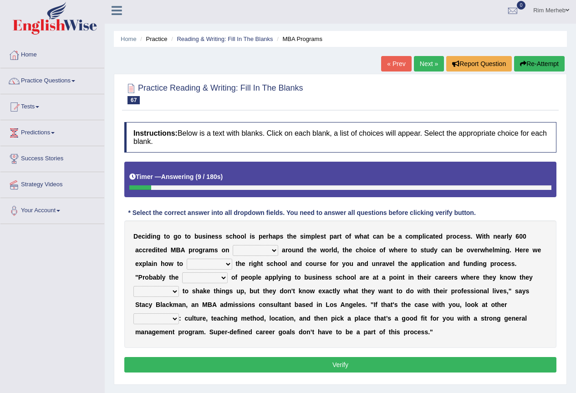
scroll to position [86, 0]
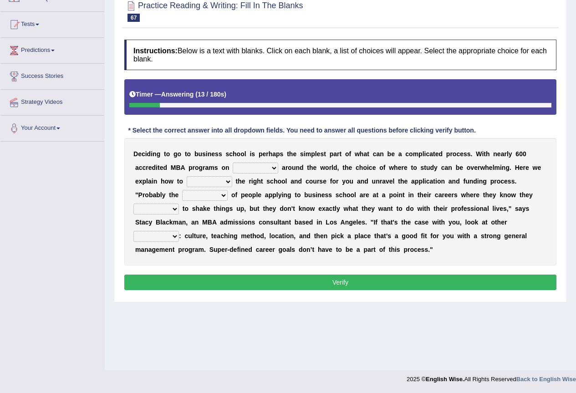
click at [253, 170] on select "offer provide give take" at bounding box center [256, 168] width 46 height 11
click at [289, 185] on div "D e c i d i n g t o g o t o b u s i n e s s s c h o o l i s p e r h a p s t h e…" at bounding box center [340, 202] width 432 height 128
click at [207, 184] on select "recognize select choose identify" at bounding box center [210, 181] width 46 height 11
select select "select"
click at [187, 176] on select "recognize select choose identify" at bounding box center [210, 181] width 46 height 11
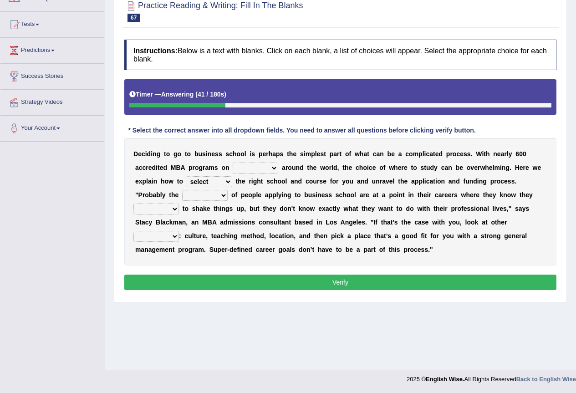
click at [193, 195] on select "few many majority minority" at bounding box center [205, 195] width 46 height 11
select select "majority"
click at [182, 190] on select "few many majority minority" at bounding box center [205, 195] width 46 height 11
click at [160, 212] on select "expect plan want choose" at bounding box center [157, 209] width 46 height 11
select select "want"
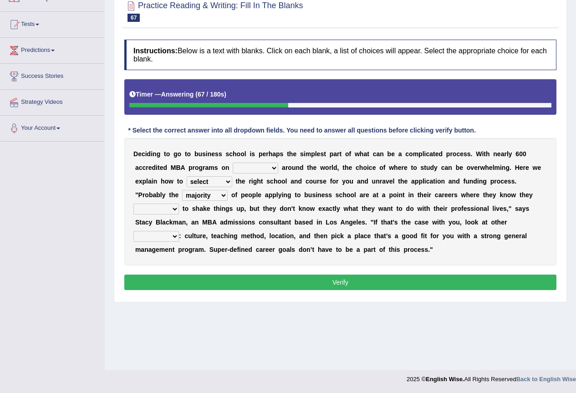
click at [134, 204] on select "expect plan want choose" at bounding box center [157, 209] width 46 height 11
click at [160, 238] on select "standards factors rules criteria" at bounding box center [157, 236] width 46 height 11
click at [183, 255] on div "D e c i d i n g t o g o t o b u s i n e s s s c h o o l i s p e r h a p s t h e…" at bounding box center [340, 202] width 432 height 128
click at [151, 237] on select "standards factors rules criteria" at bounding box center [157, 236] width 46 height 11
click at [203, 262] on div "D e c i d i n g t o g o t o b u s i n e s s s c h o o l i s p e r h a p s t h e…" at bounding box center [340, 202] width 432 height 128
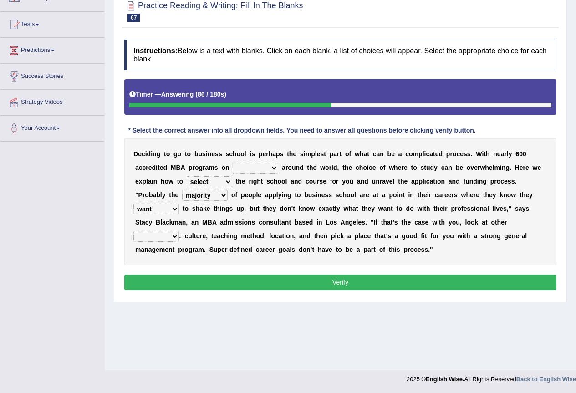
click at [173, 240] on select "standards factors rules criteria" at bounding box center [157, 236] width 46 height 11
select select "criteria"
click at [134, 231] on select "standards factors rules criteria" at bounding box center [157, 236] width 46 height 11
click at [175, 268] on div "Instructions: Below is a text with blanks. Click on each blank, a list of choic…" at bounding box center [340, 166] width 437 height 262
click at [171, 277] on button "Verify" at bounding box center [340, 282] width 432 height 15
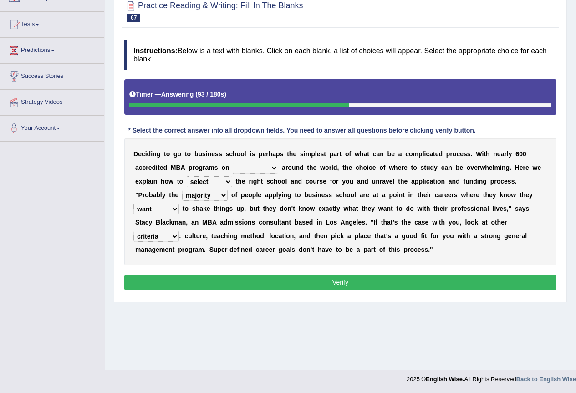
click at [249, 168] on select "offer provide give take" at bounding box center [256, 168] width 46 height 11
select select "provide"
click at [233, 163] on select "offer provide give take" at bounding box center [256, 168] width 46 height 11
click at [247, 282] on button "Verify" at bounding box center [340, 282] width 432 height 15
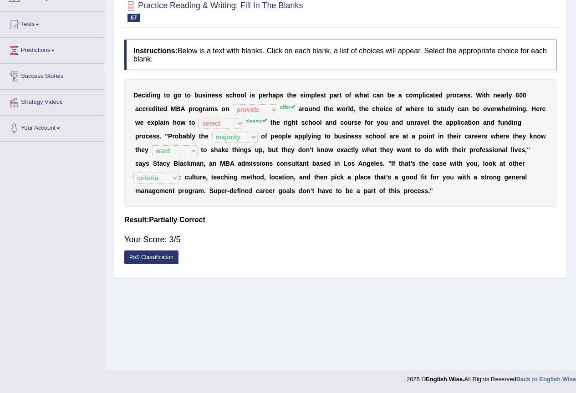
scroll to position [0, 0]
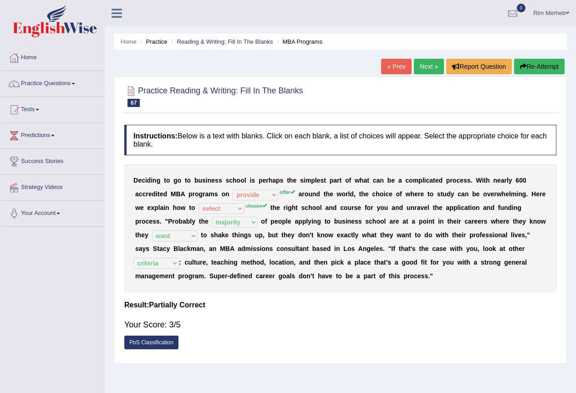
click at [431, 71] on link "Next »" at bounding box center [429, 66] width 30 height 15
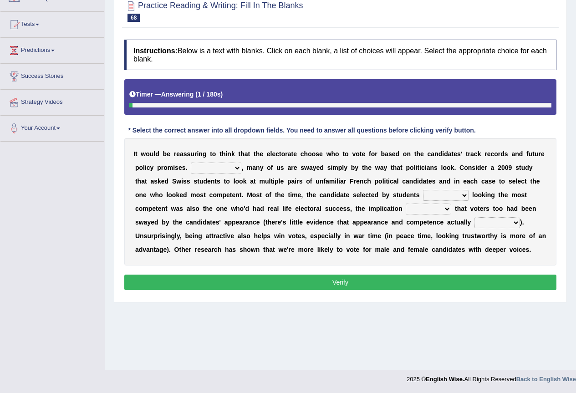
scroll to position [86, 0]
click at [239, 170] on select "For example In truth In addition In return" at bounding box center [216, 168] width 51 height 11
click at [278, 187] on div "I t w o u l d b e r e a s s u r i n g t o t h i n k t h a t t h e e l e c t o r…" at bounding box center [340, 202] width 432 height 128
click at [229, 170] on select "For example In truth In addition In return" at bounding box center [216, 168] width 51 height 11
click at [272, 194] on b at bounding box center [274, 194] width 4 height 7
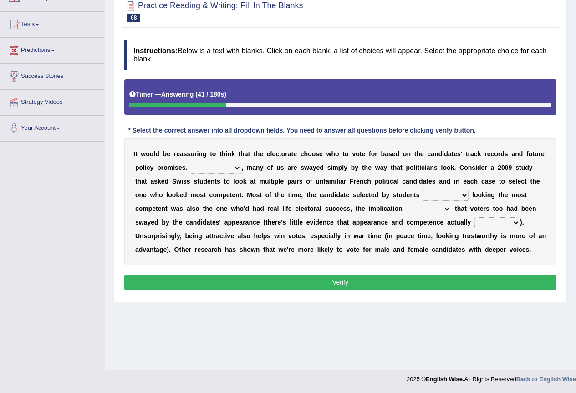
click at [440, 197] on select "through at by as" at bounding box center [446, 195] width 46 height 11
select select "as"
click at [423, 190] on select "through at by as" at bounding box center [446, 195] width 46 height 11
click at [443, 214] on select "being is was having" at bounding box center [429, 209] width 46 height 11
select select "was"
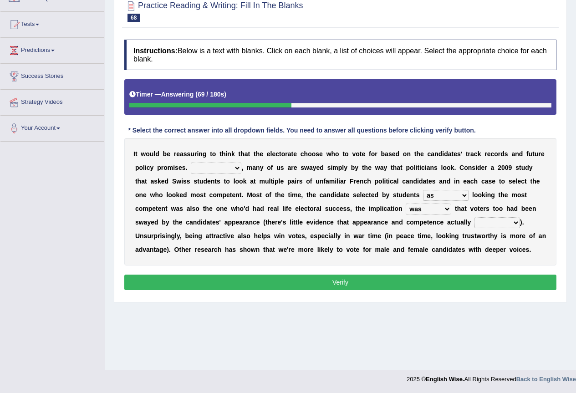
click at [406, 204] on select "being is was having" at bounding box center [429, 209] width 46 height 11
click at [478, 222] on select "correlate overlap cooperate diverge" at bounding box center [498, 222] width 46 height 11
select select "correlate"
click at [475, 217] on select "correlate overlap cooperate diverge" at bounding box center [498, 222] width 46 height 11
click at [222, 176] on div "I t w o u l d b e r e a s s u r i n g t o t h i n k t h a t t h e e l e c t o r…" at bounding box center [340, 202] width 432 height 128
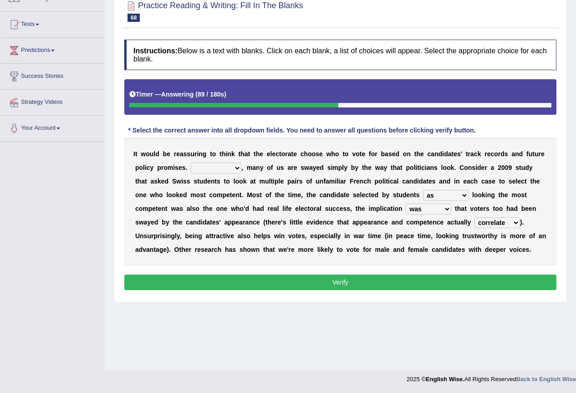
click at [230, 164] on select "For example In truth In addition In return" at bounding box center [216, 168] width 51 height 11
select select "In addition"
click at [191, 163] on select "For example In truth In addition In return" at bounding box center [216, 168] width 51 height 11
click at [250, 275] on button "Verify" at bounding box center [340, 282] width 432 height 15
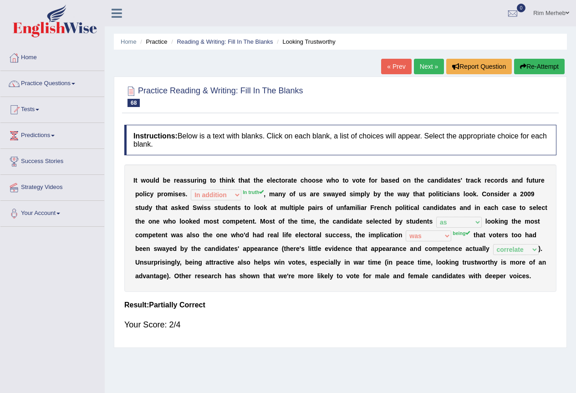
scroll to position [46, 0]
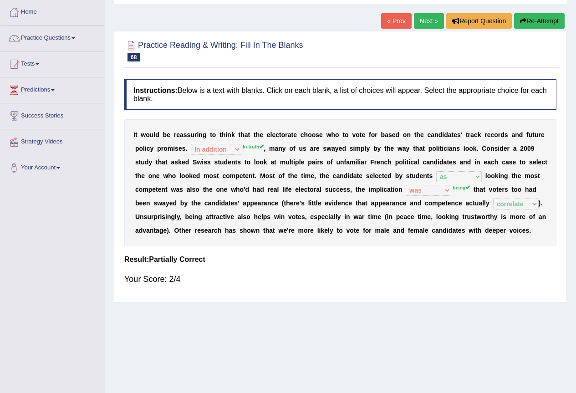
click at [432, 26] on link "Next »" at bounding box center [429, 20] width 30 height 15
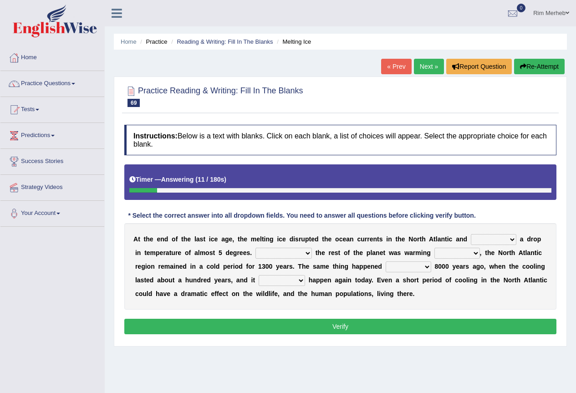
click at [559, 13] on link "Rim Merheb" at bounding box center [552, 12] width 50 height 24
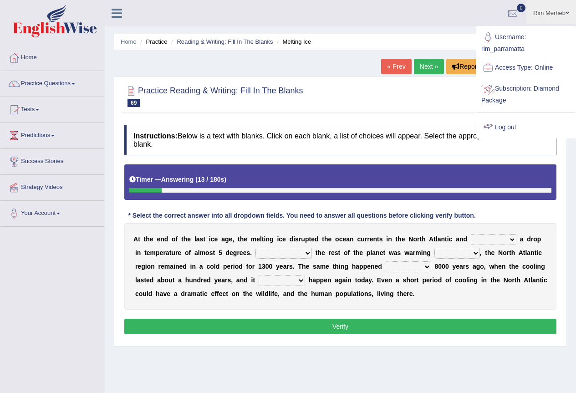
click at [495, 132] on div at bounding box center [489, 128] width 14 height 14
